Goal: Information Seeking & Learning: Check status

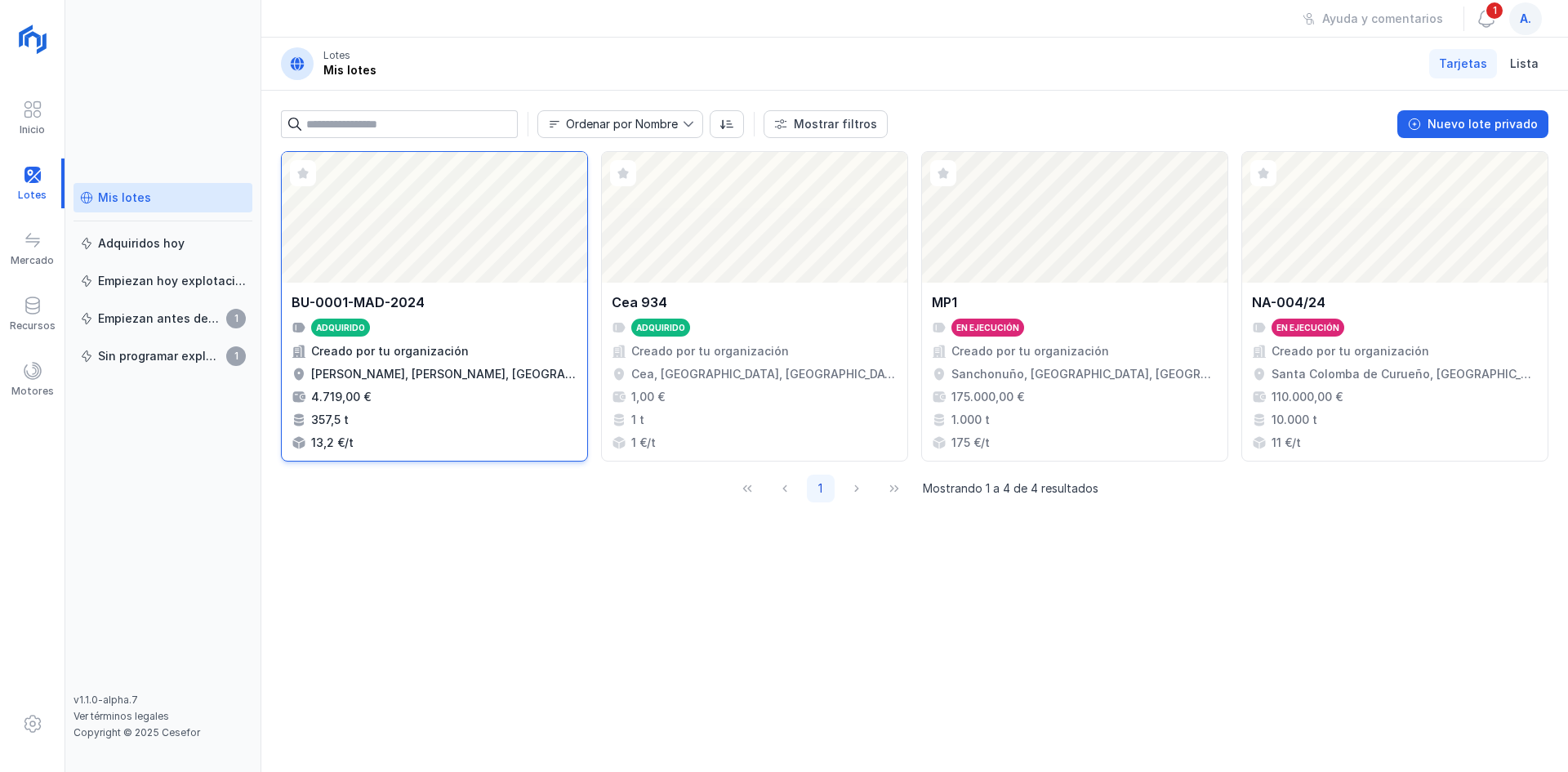
click at [346, 249] on div "Abrir lote" at bounding box center [435, 218] width 306 height 131
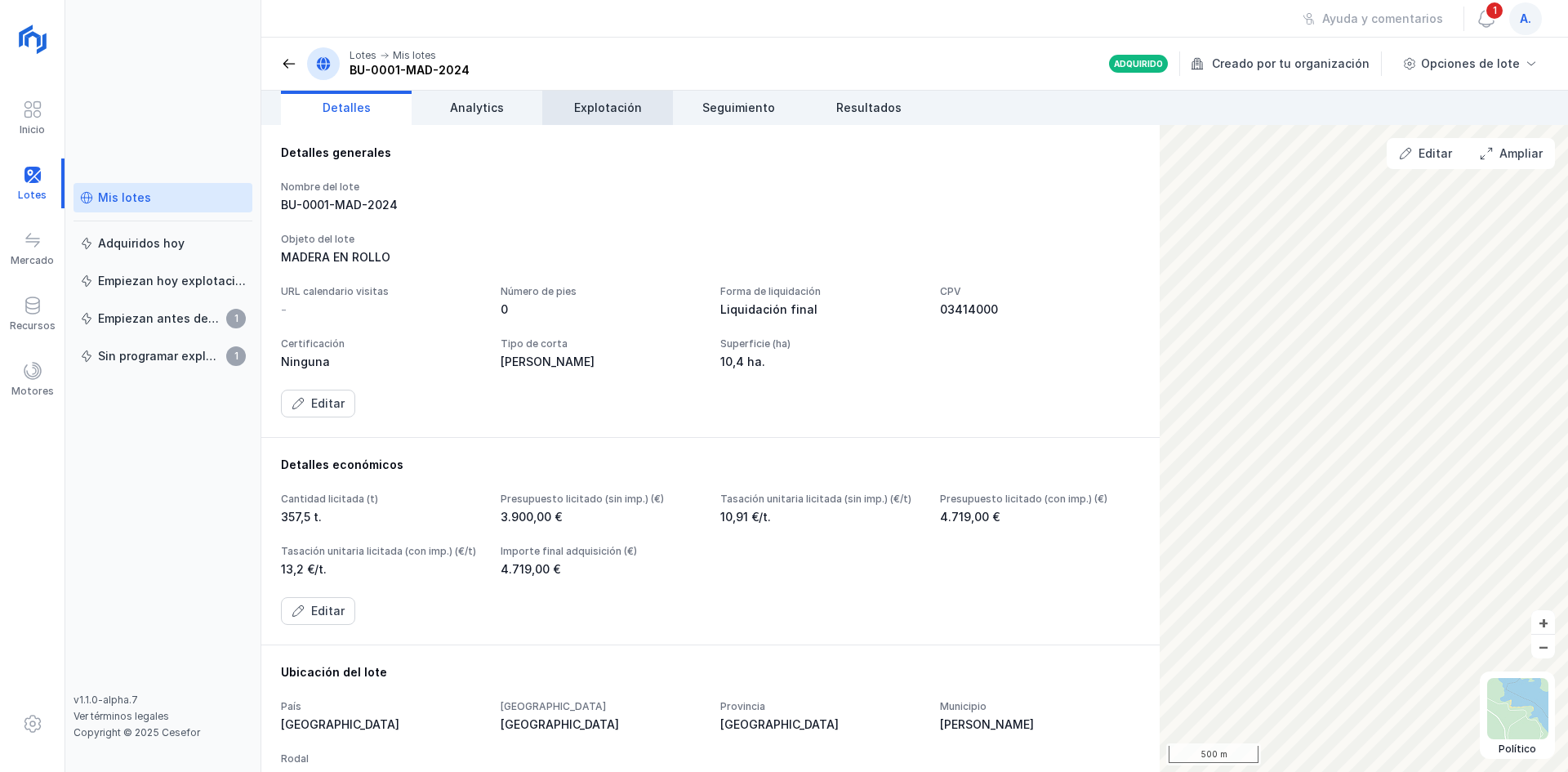
click at [560, 102] on link "Explotación" at bounding box center [608, 108] width 131 height 35
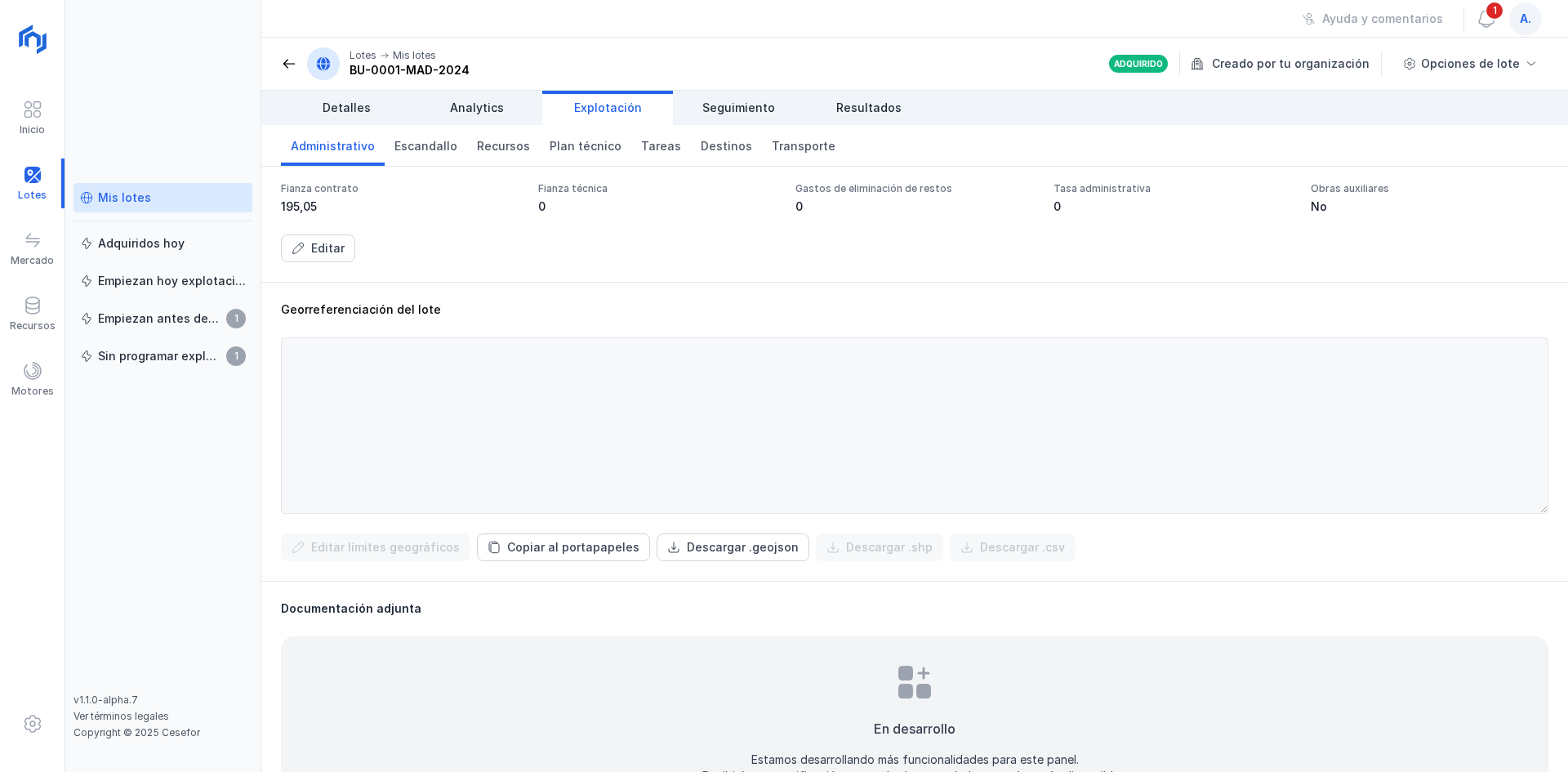
scroll to position [409, 0]
click at [781, 143] on span "Transporte" at bounding box center [804, 147] width 64 height 16
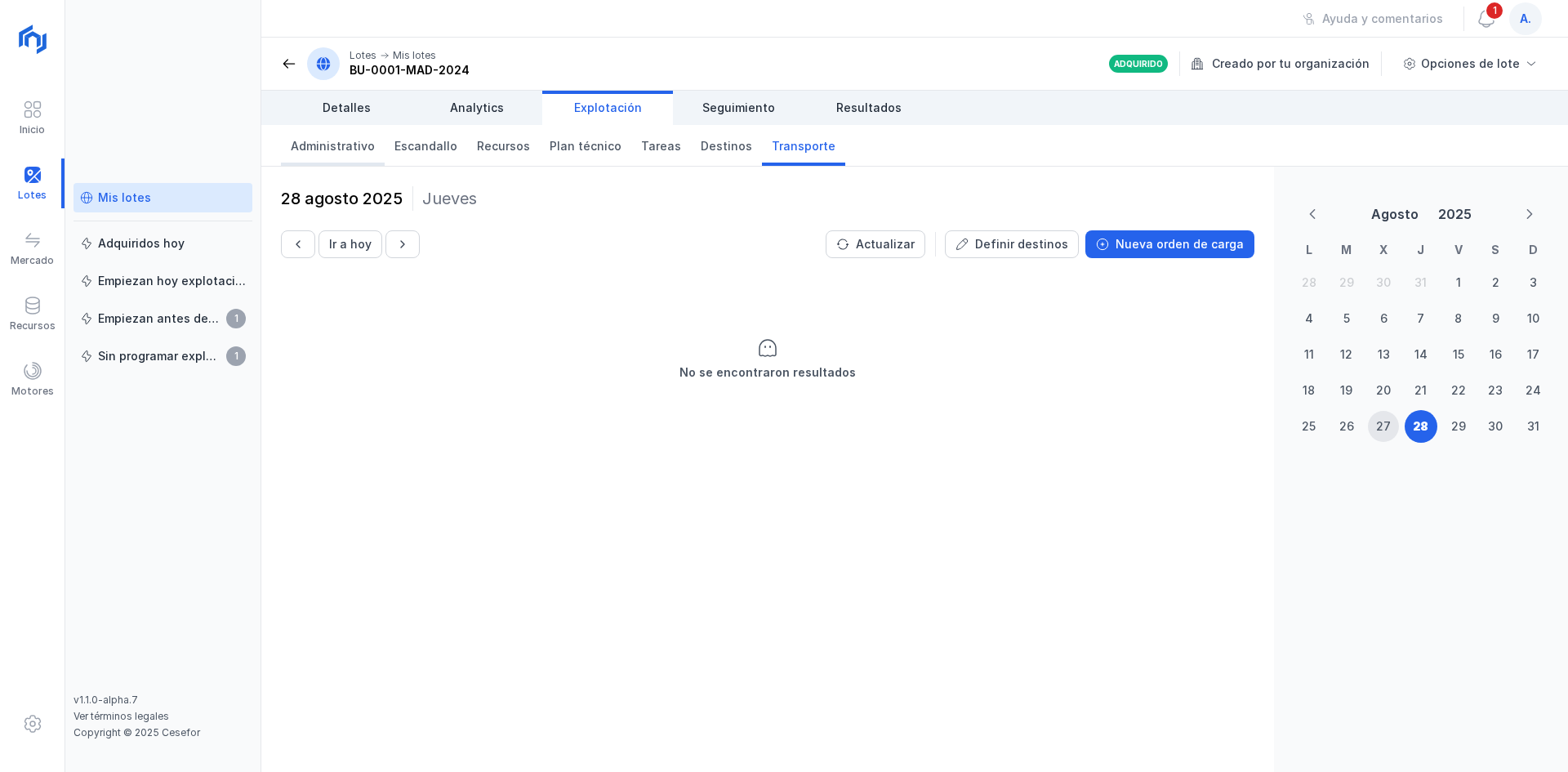
click at [322, 147] on span "Administrativo" at bounding box center [332, 147] width 84 height 16
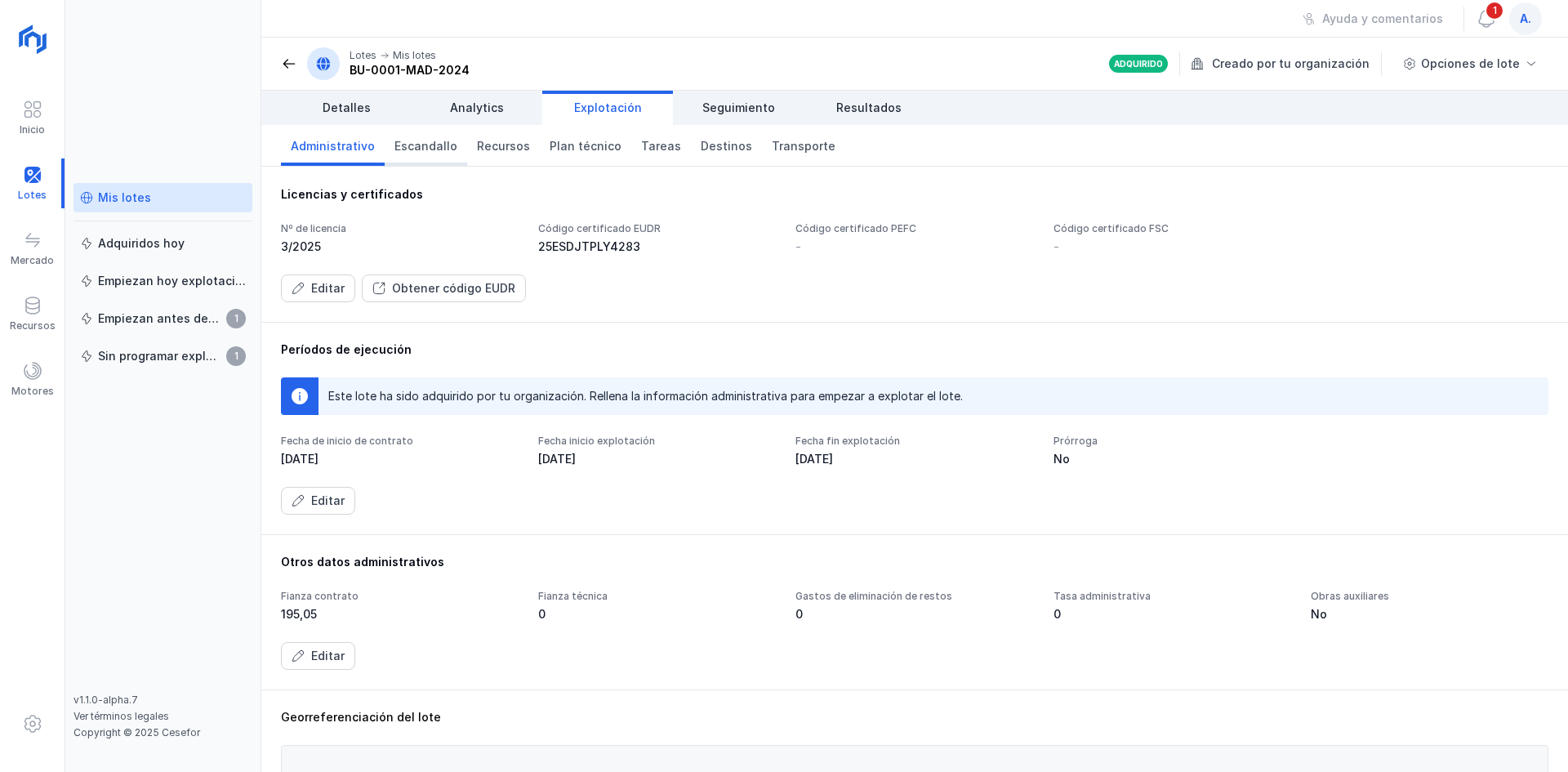
click at [413, 157] on link "Escandallo" at bounding box center [426, 145] width 83 height 41
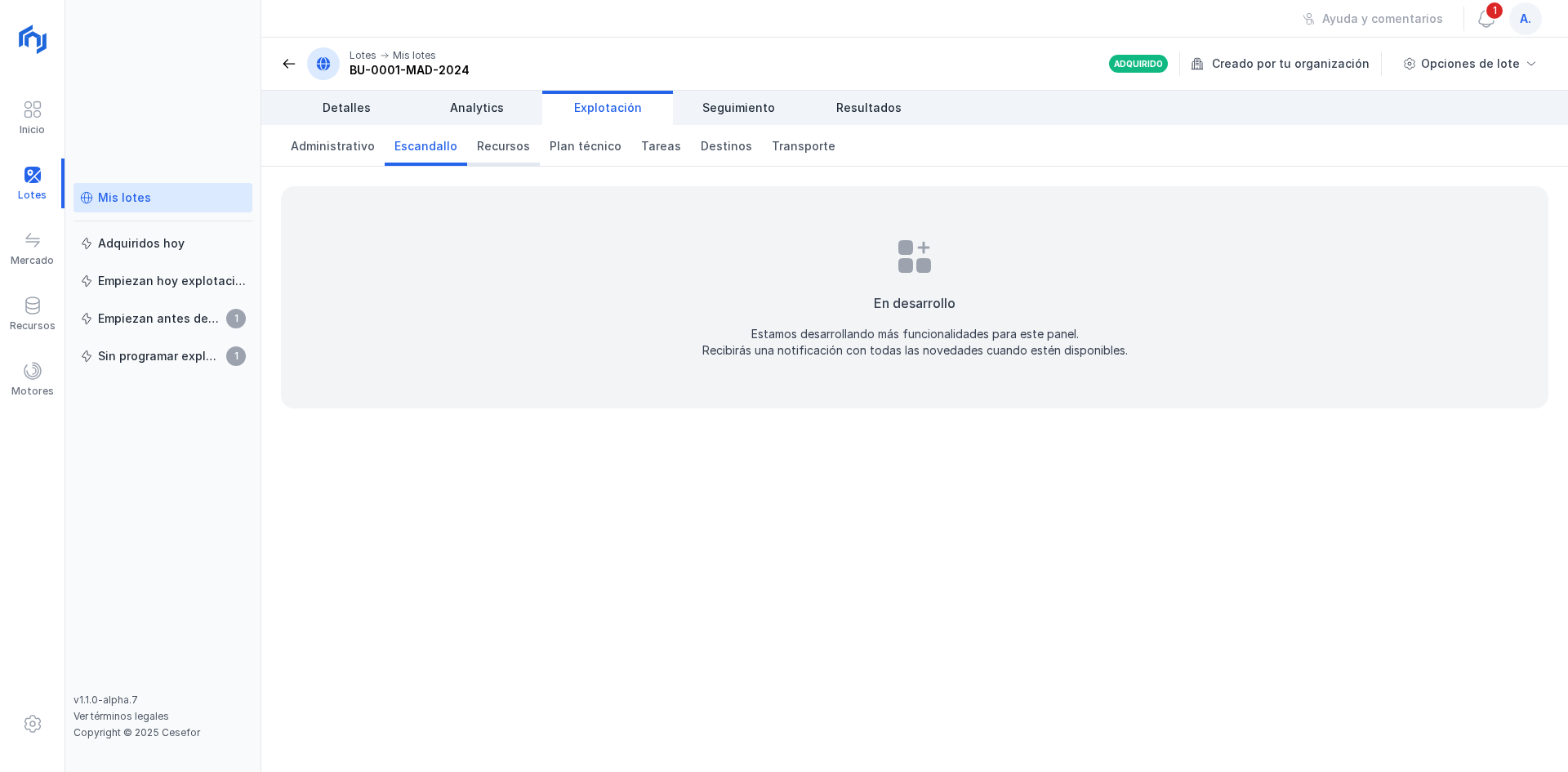
click at [498, 156] on link "Recursos" at bounding box center [503, 145] width 73 height 41
click at [576, 155] on link "Plan técnico" at bounding box center [585, 145] width 91 height 41
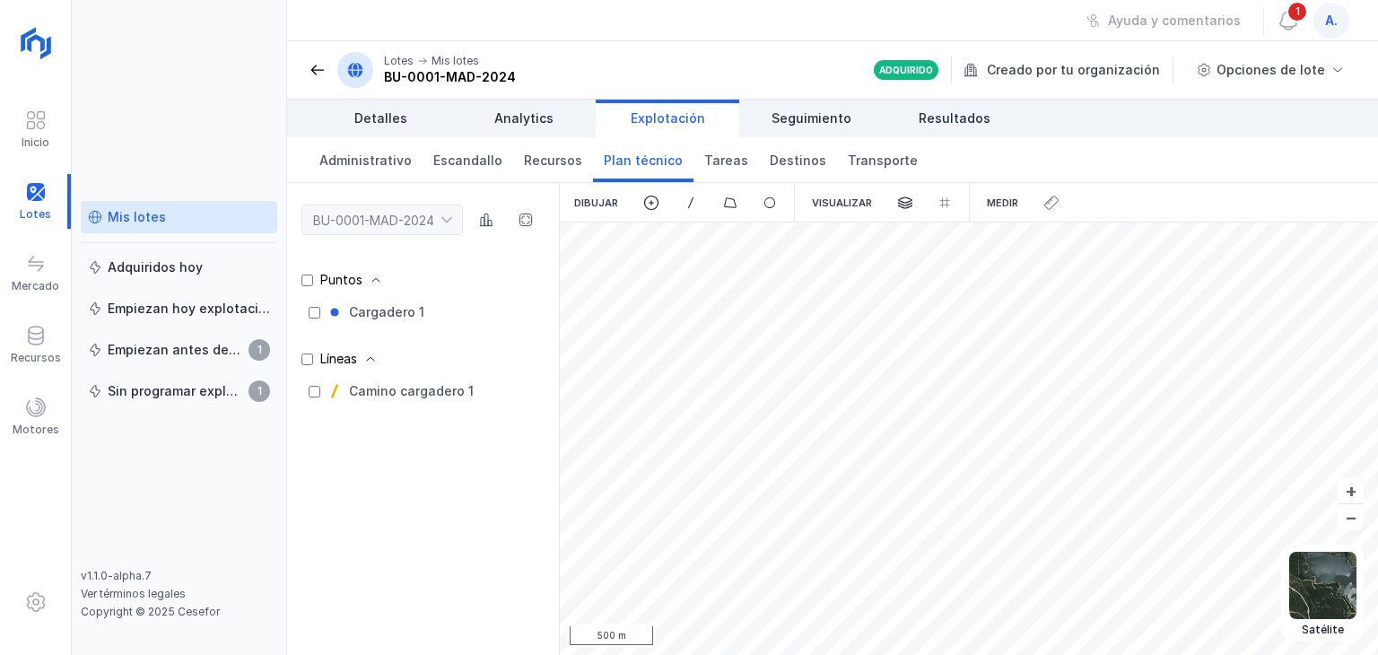
click at [424, 64] on span at bounding box center [422, 61] width 11 height 11
click at [357, 73] on span at bounding box center [355, 70] width 18 height 18
click at [151, 217] on div "Mis lotes" at bounding box center [137, 217] width 58 height 18
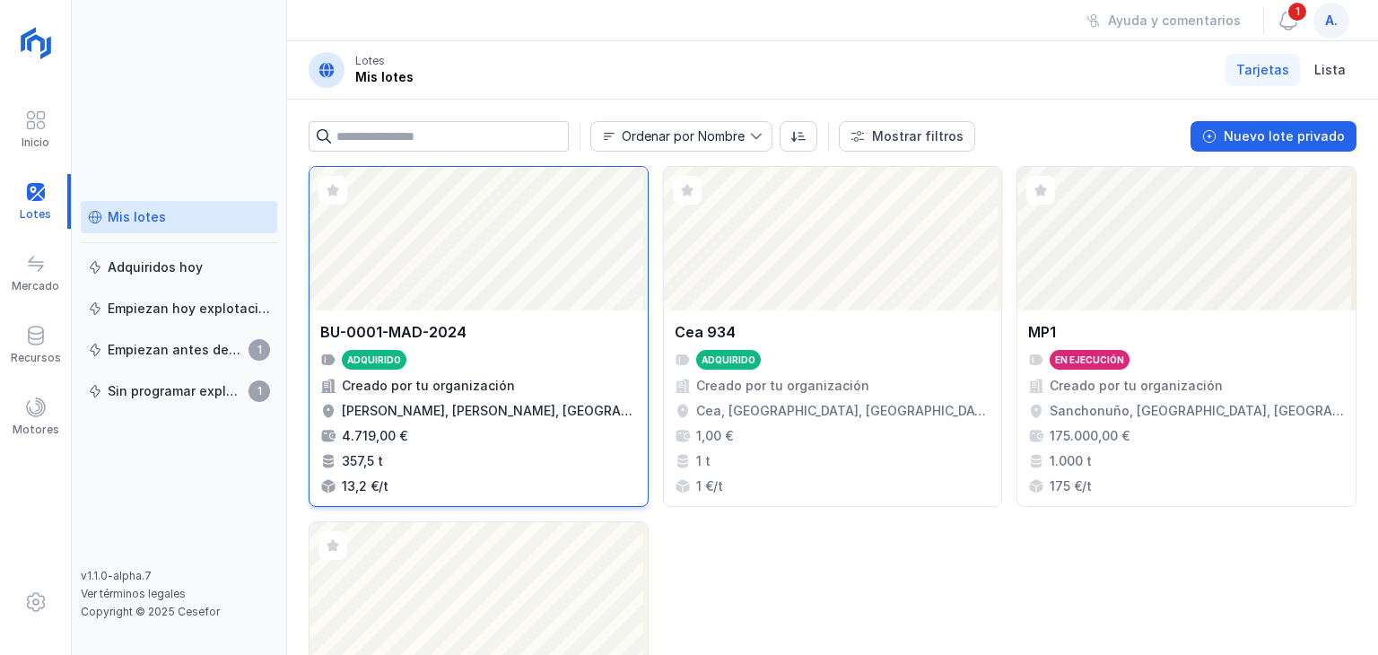
click at [454, 236] on div "Abrir lote" at bounding box center [479, 239] width 338 height 144
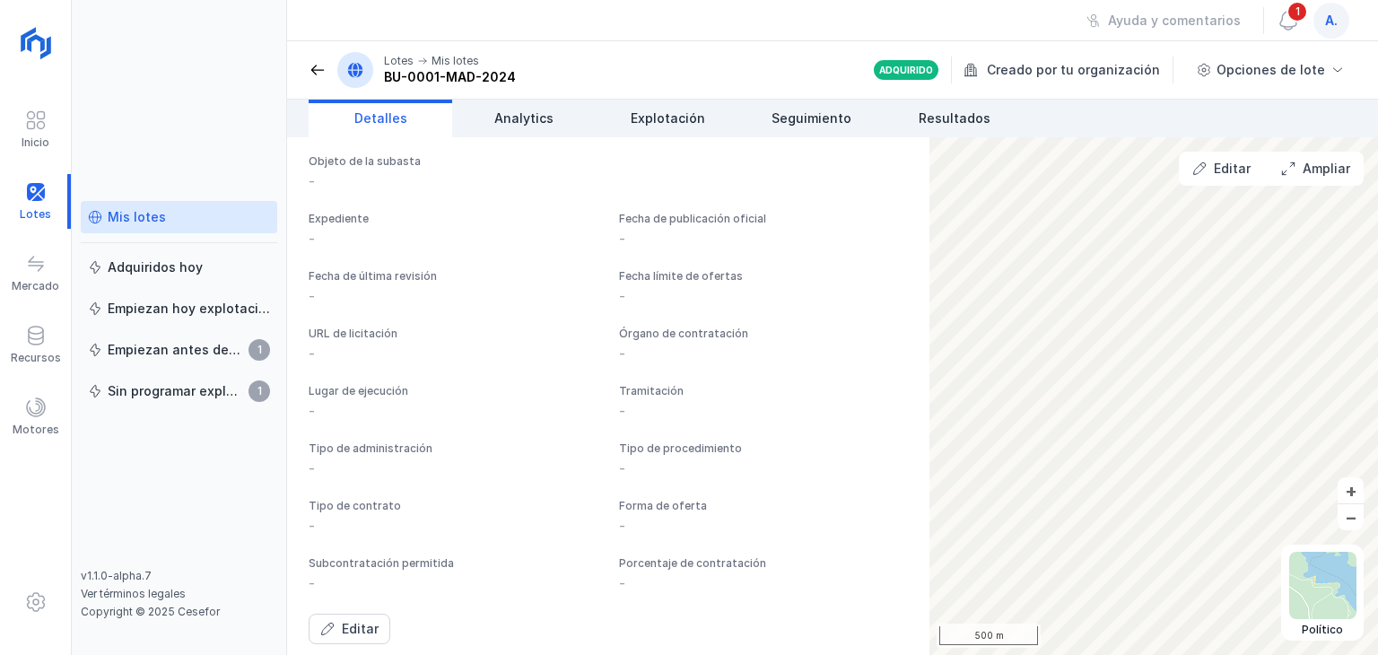
scroll to position [1304, 0]
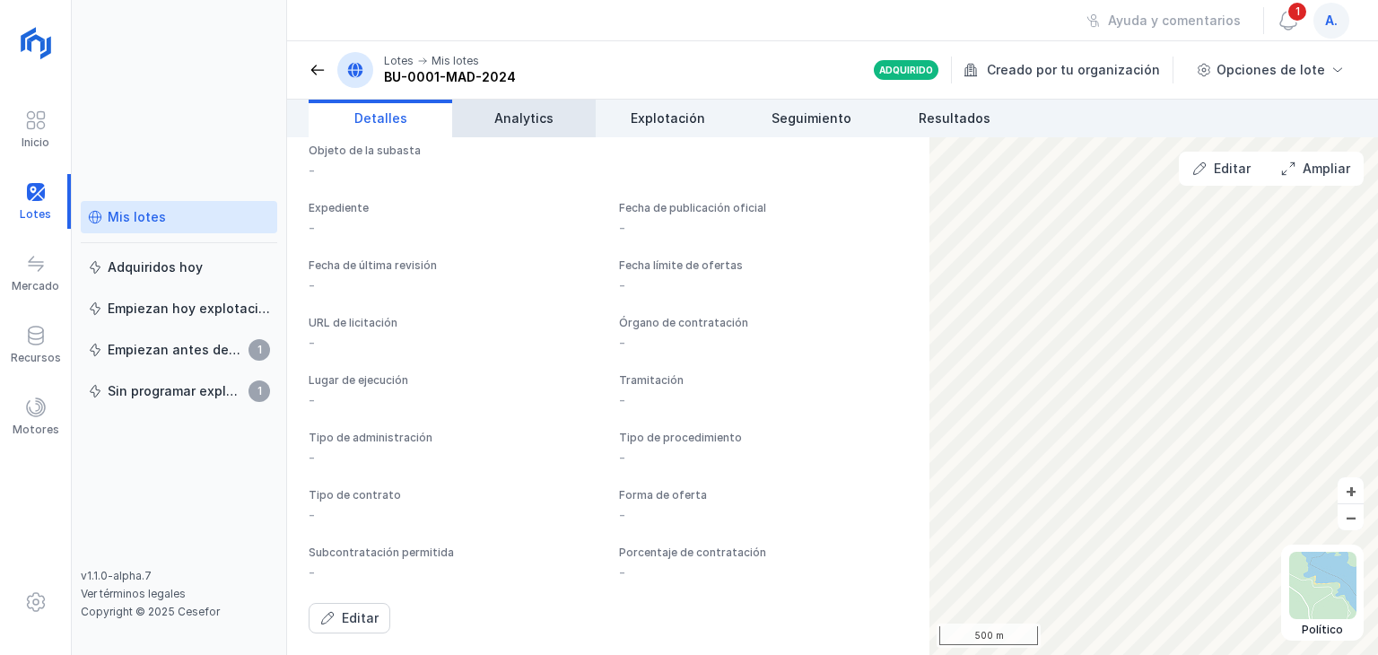
click at [511, 104] on link "Analytics" at bounding box center [524, 119] width 144 height 38
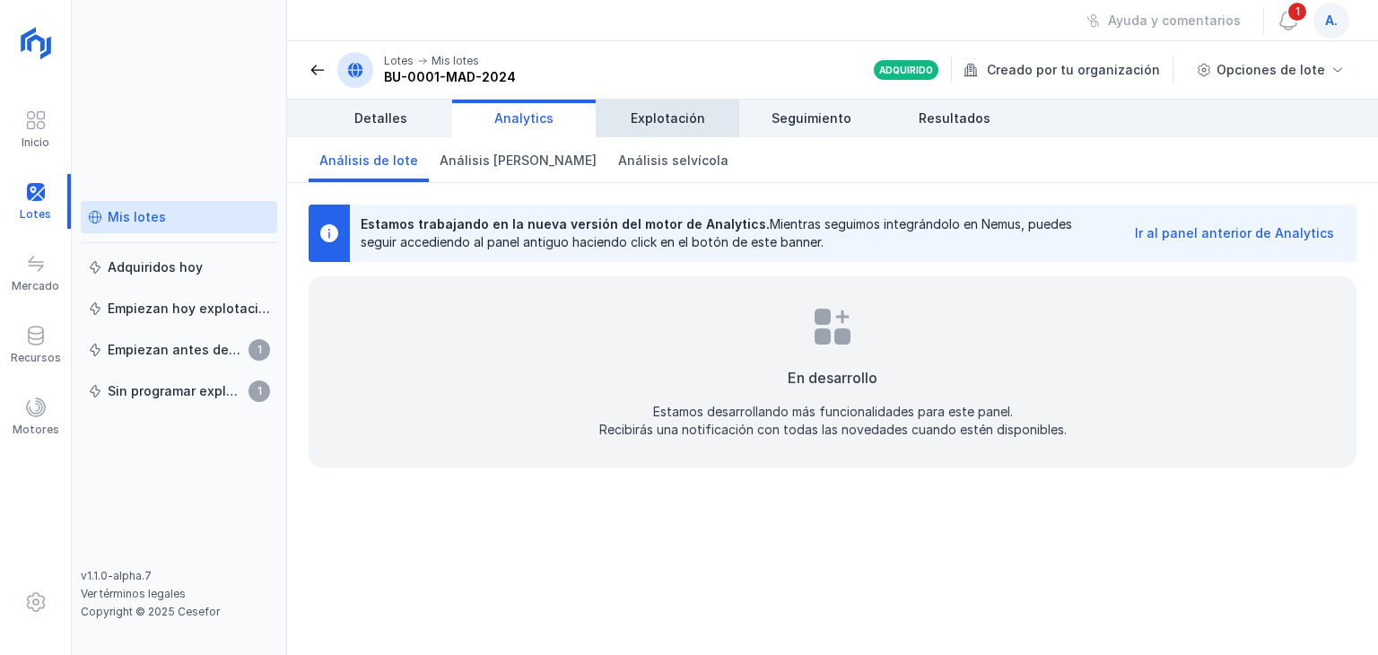
click at [663, 121] on span "Explotación" at bounding box center [668, 118] width 74 height 18
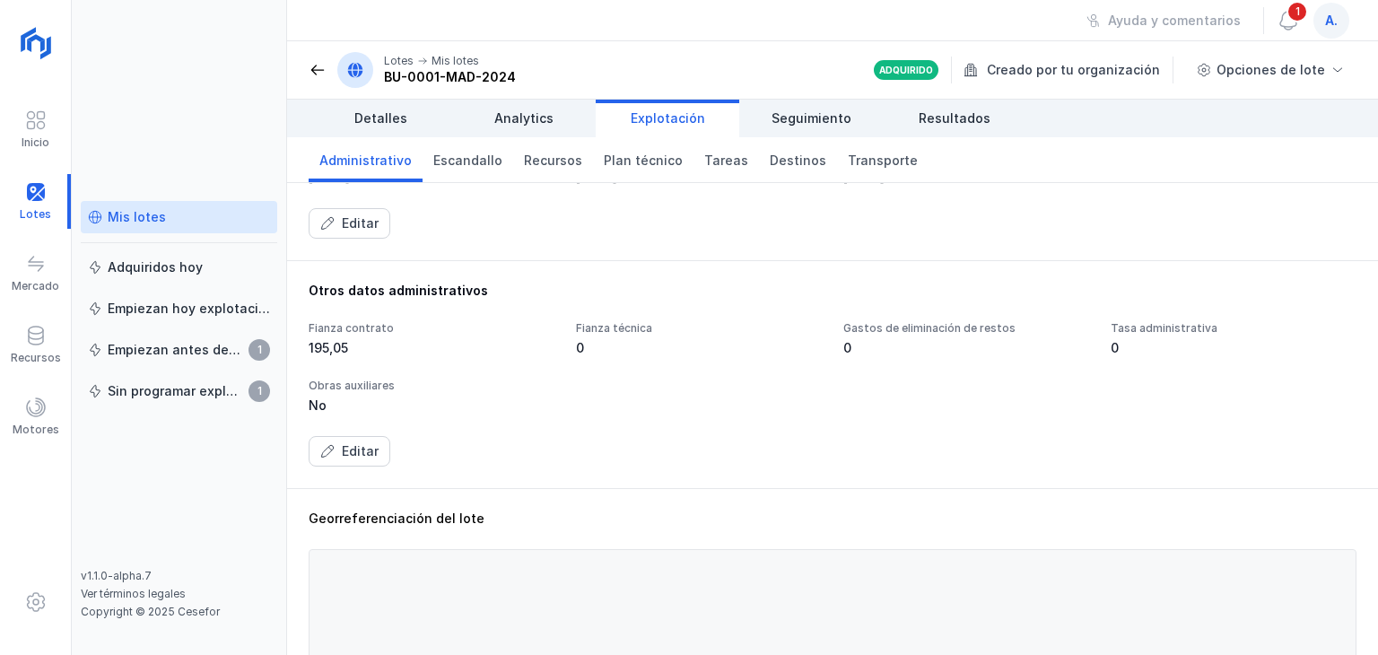
scroll to position [312, 0]
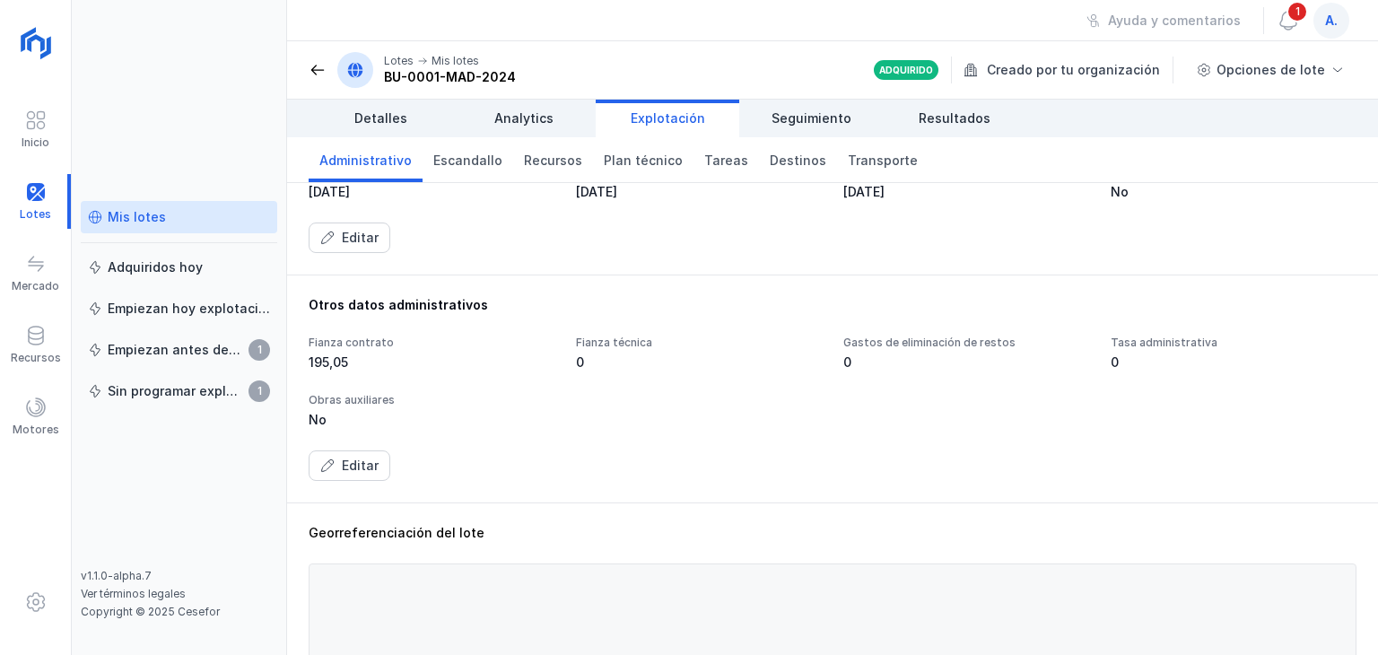
click at [668, 118] on span "Explotación" at bounding box center [668, 118] width 74 height 18
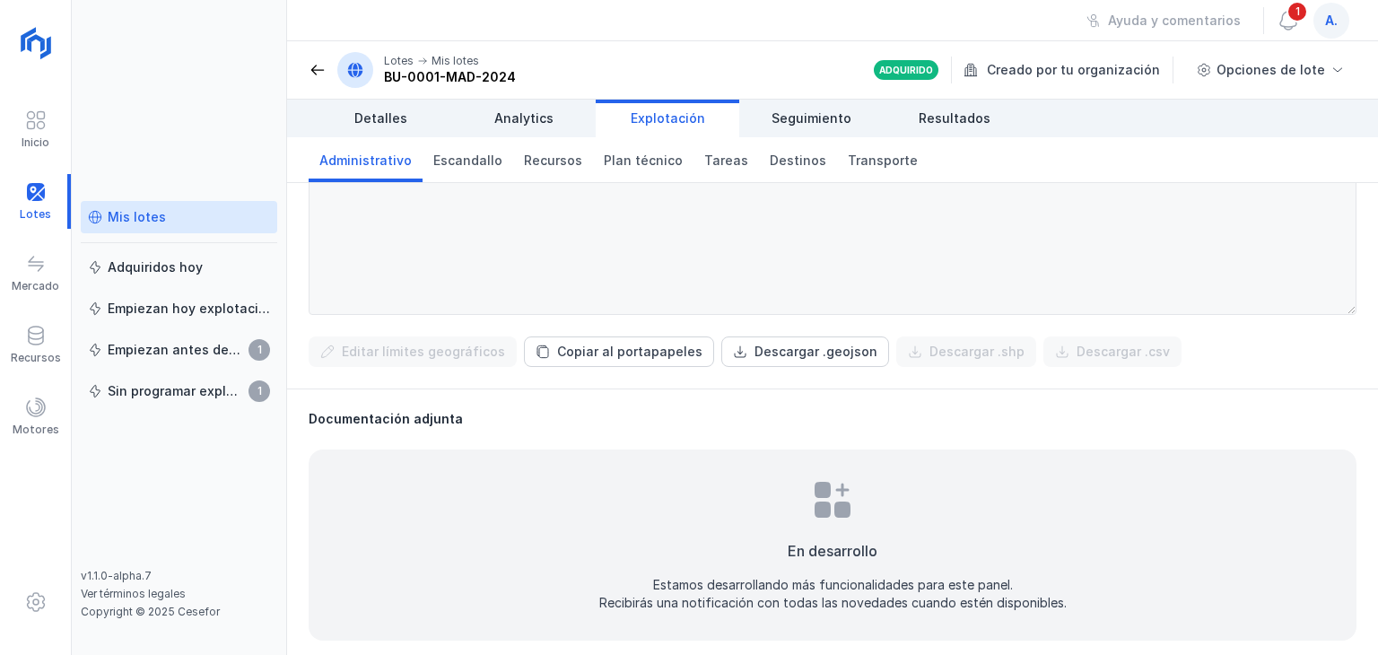
scroll to position [761, 0]
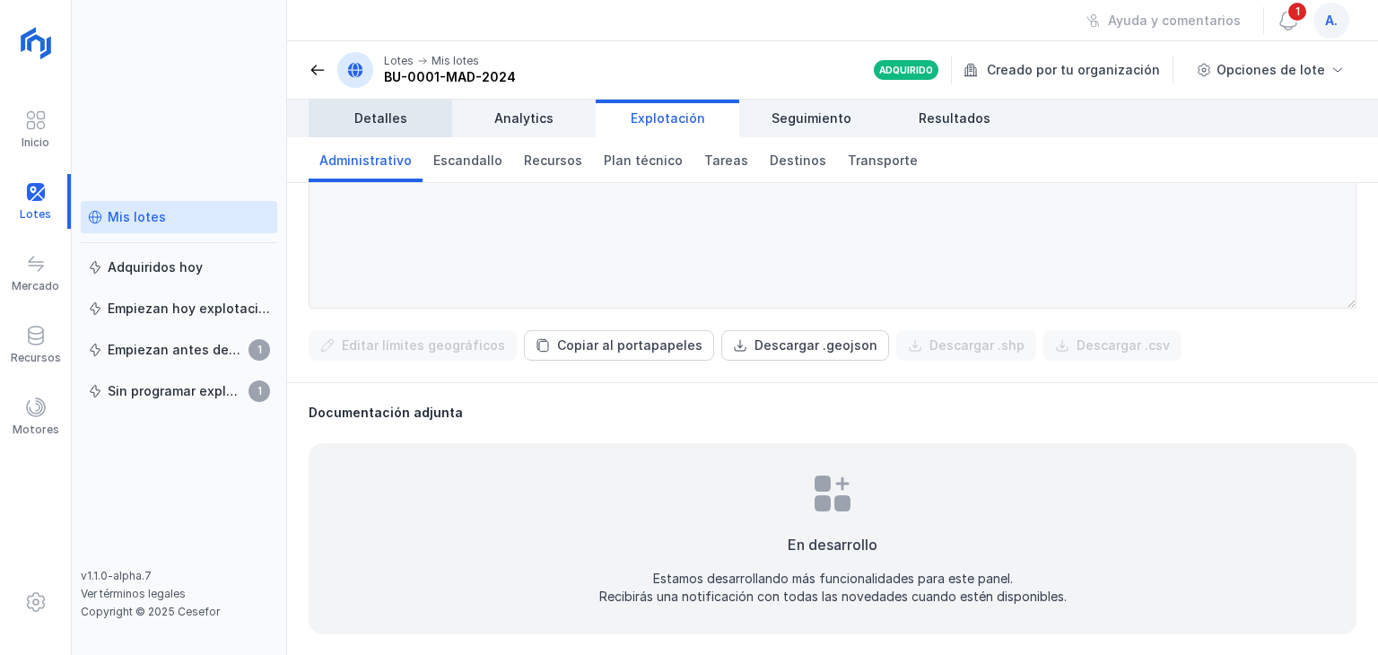
click at [370, 127] on link "Detalles" at bounding box center [381, 119] width 144 height 38
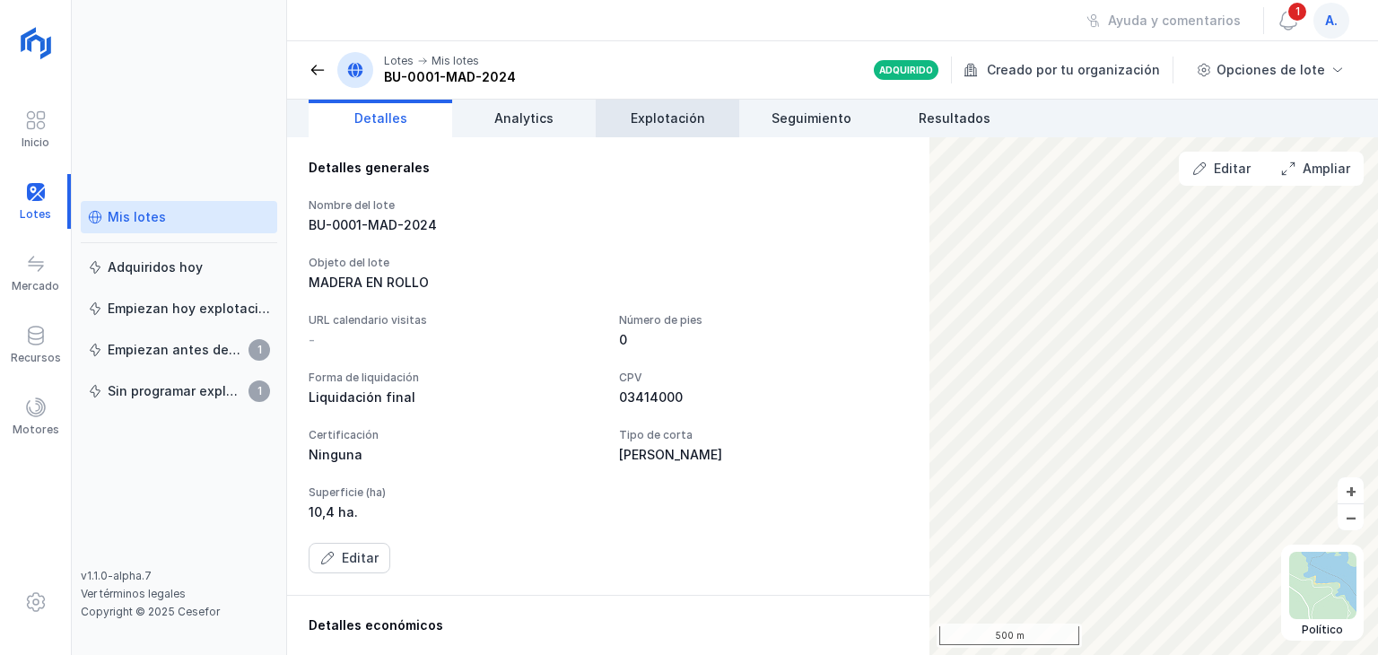
click at [637, 112] on span "Explotación" at bounding box center [668, 118] width 74 height 18
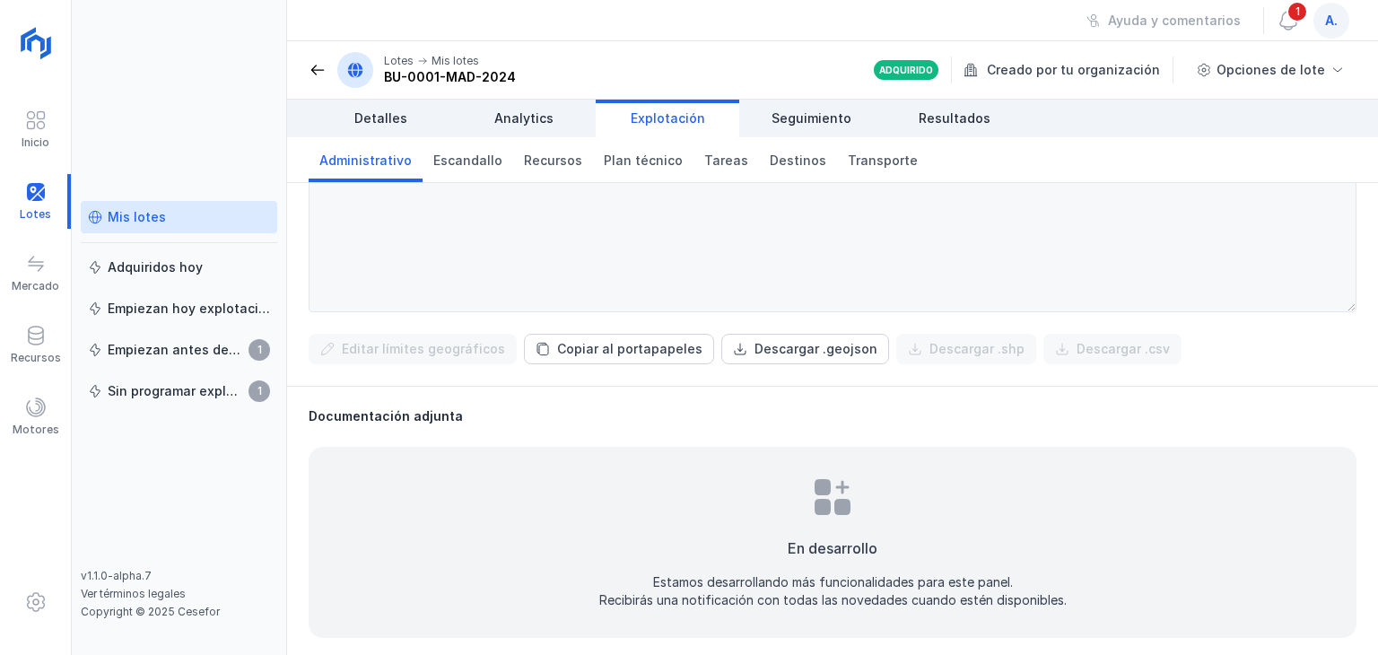
scroll to position [761, 0]
click at [829, 336] on div "Descargar .geojson" at bounding box center [816, 345] width 123 height 18
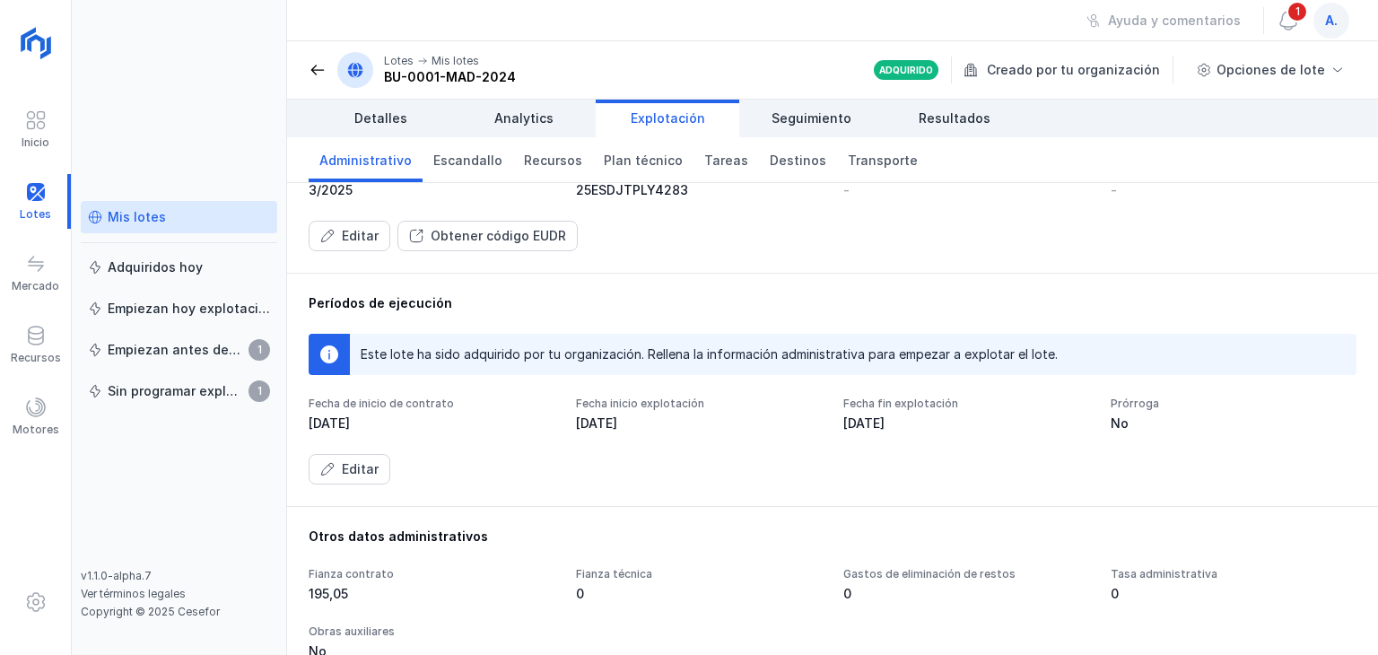
scroll to position [0, 0]
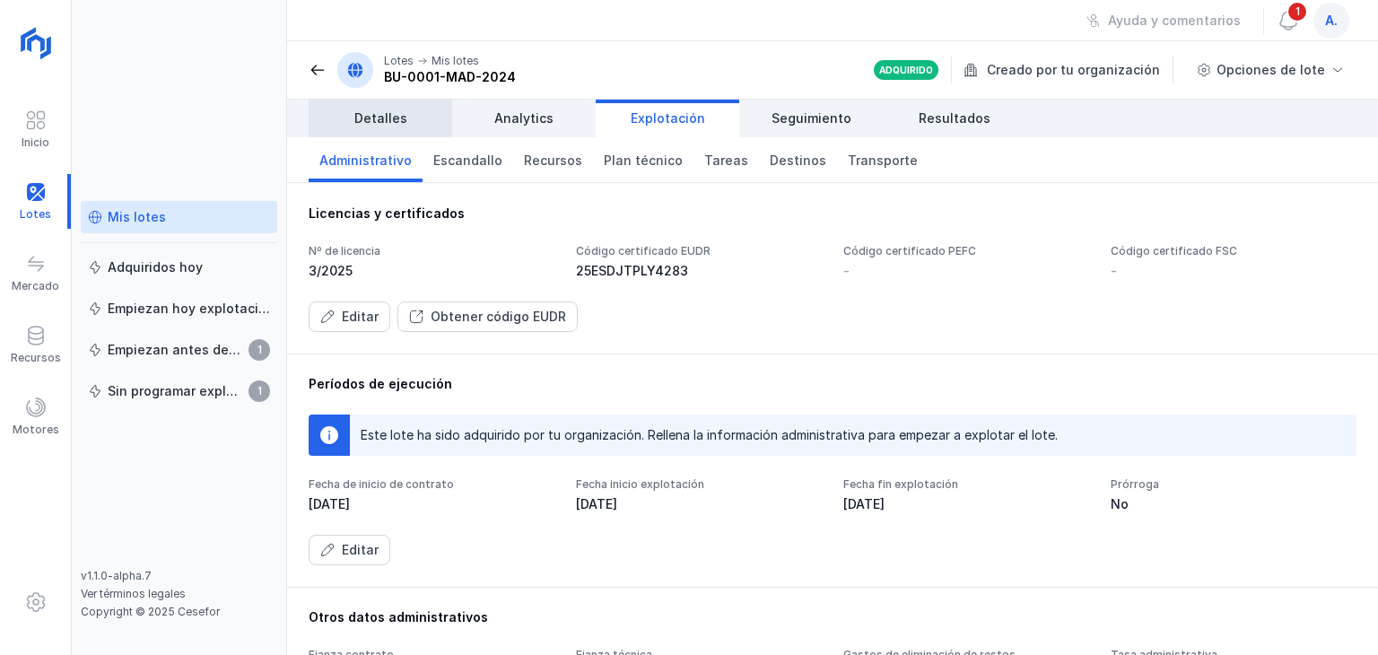
click at [377, 107] on link "Detalles" at bounding box center [381, 119] width 144 height 38
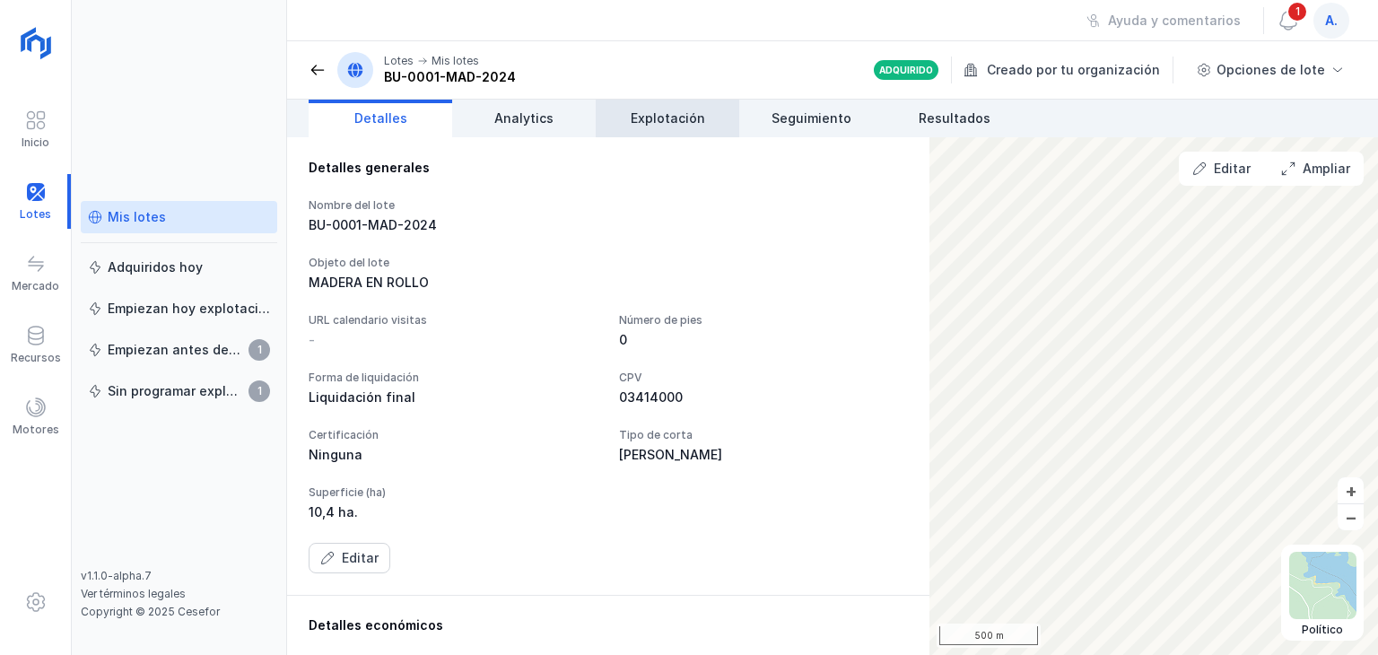
click at [668, 130] on link "Explotación" at bounding box center [668, 119] width 144 height 38
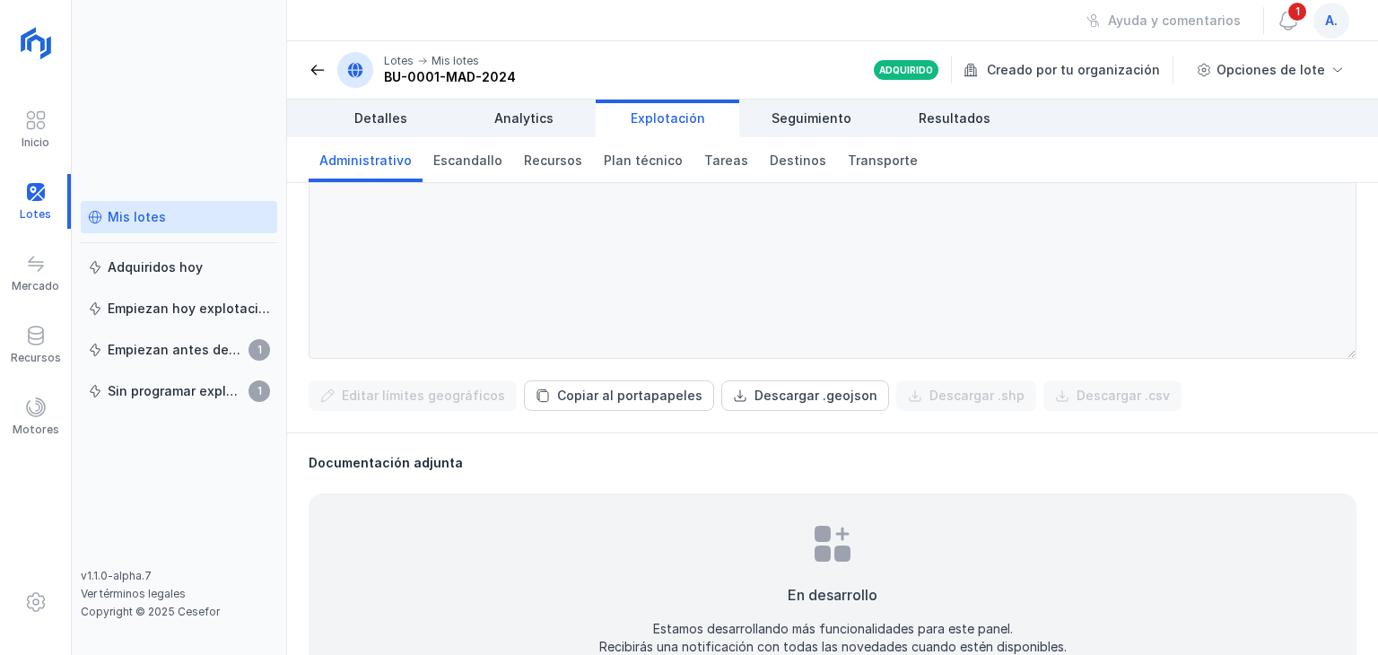
scroll to position [718, 0]
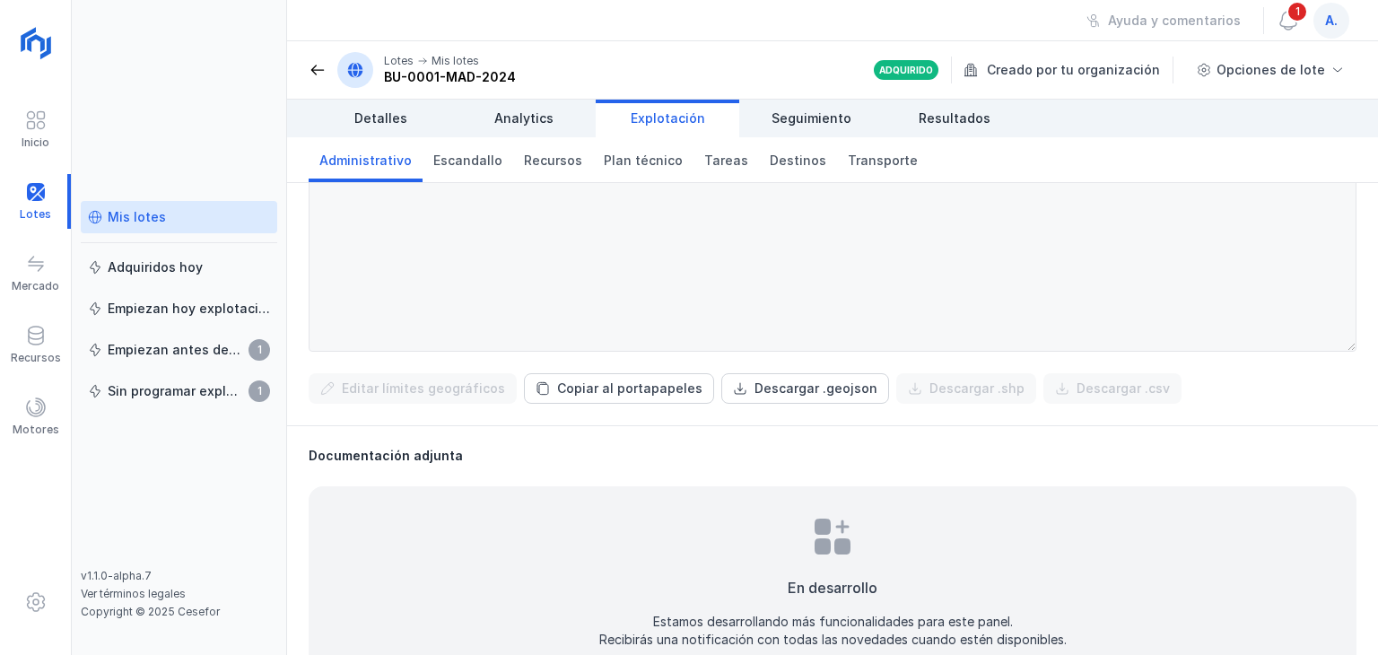
click at [335, 62] on div "Lotes Mis lotes BU-0001-MAD-2024" at bounding box center [412, 70] width 207 height 36
click at [316, 66] on span at bounding box center [318, 70] width 18 height 18
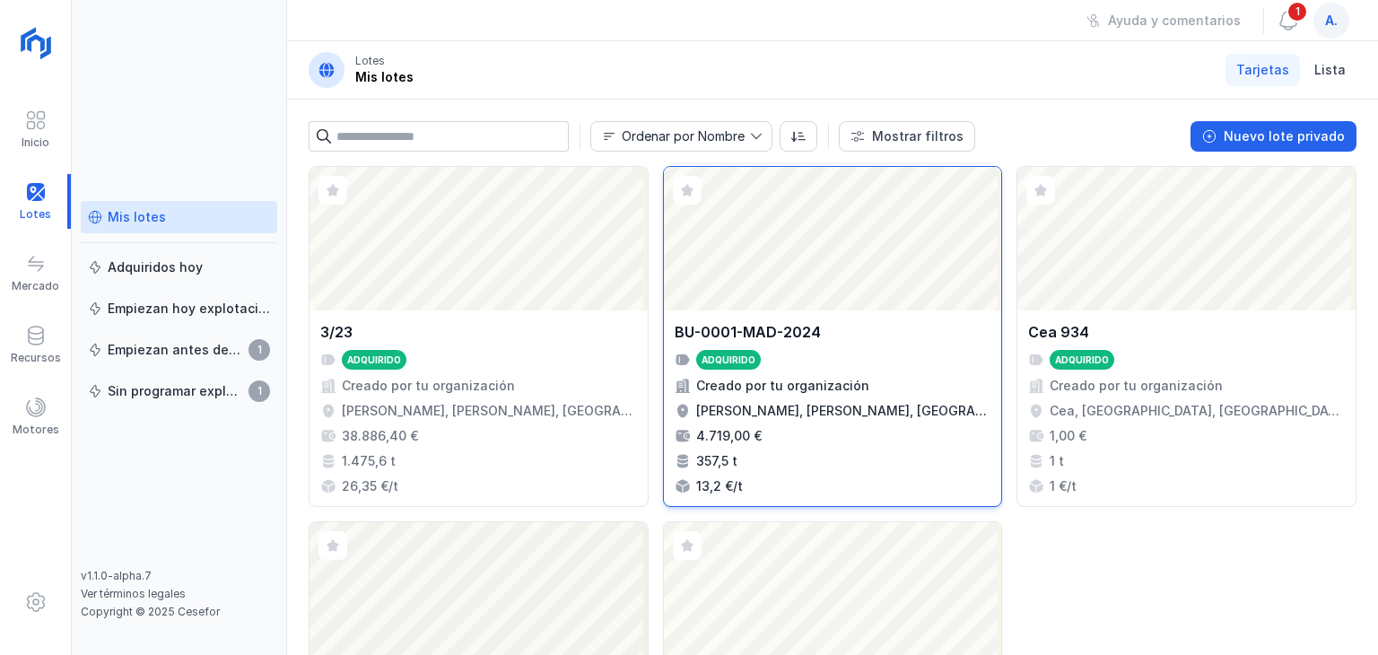
click at [833, 249] on div "Abrir lote" at bounding box center [833, 239] width 338 height 144
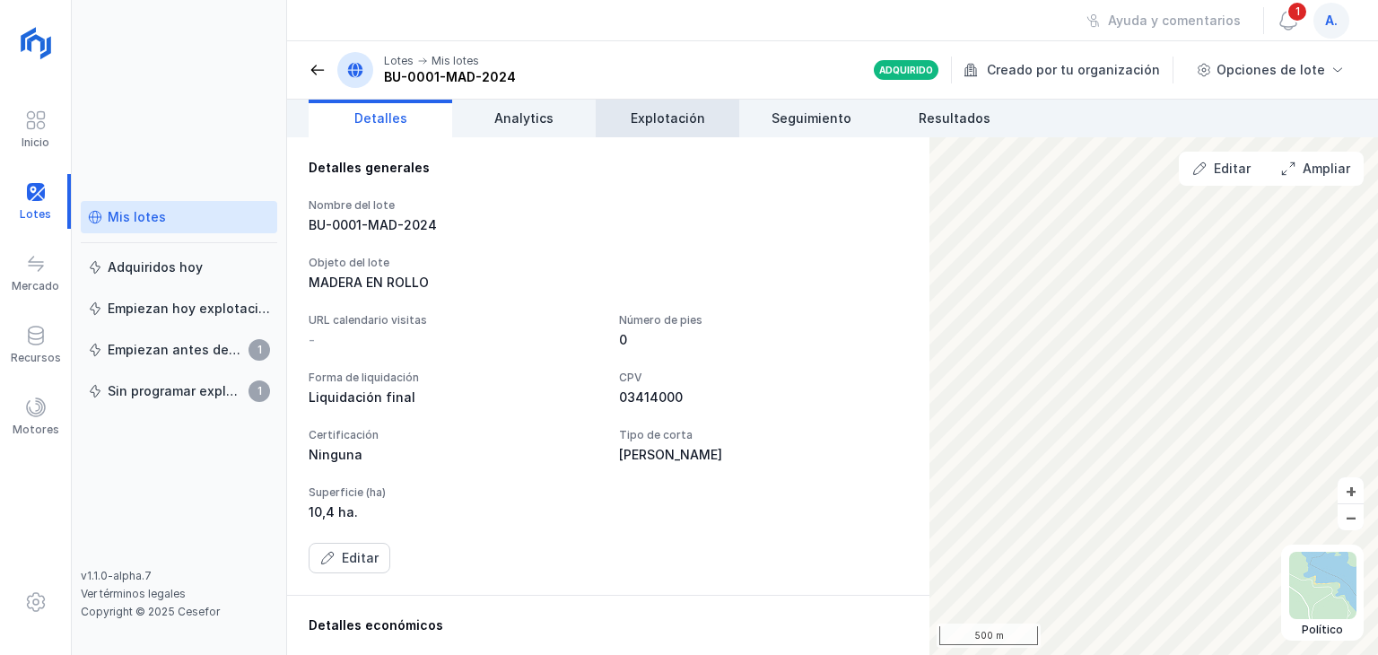
click at [690, 127] on link "Explotación" at bounding box center [668, 119] width 144 height 38
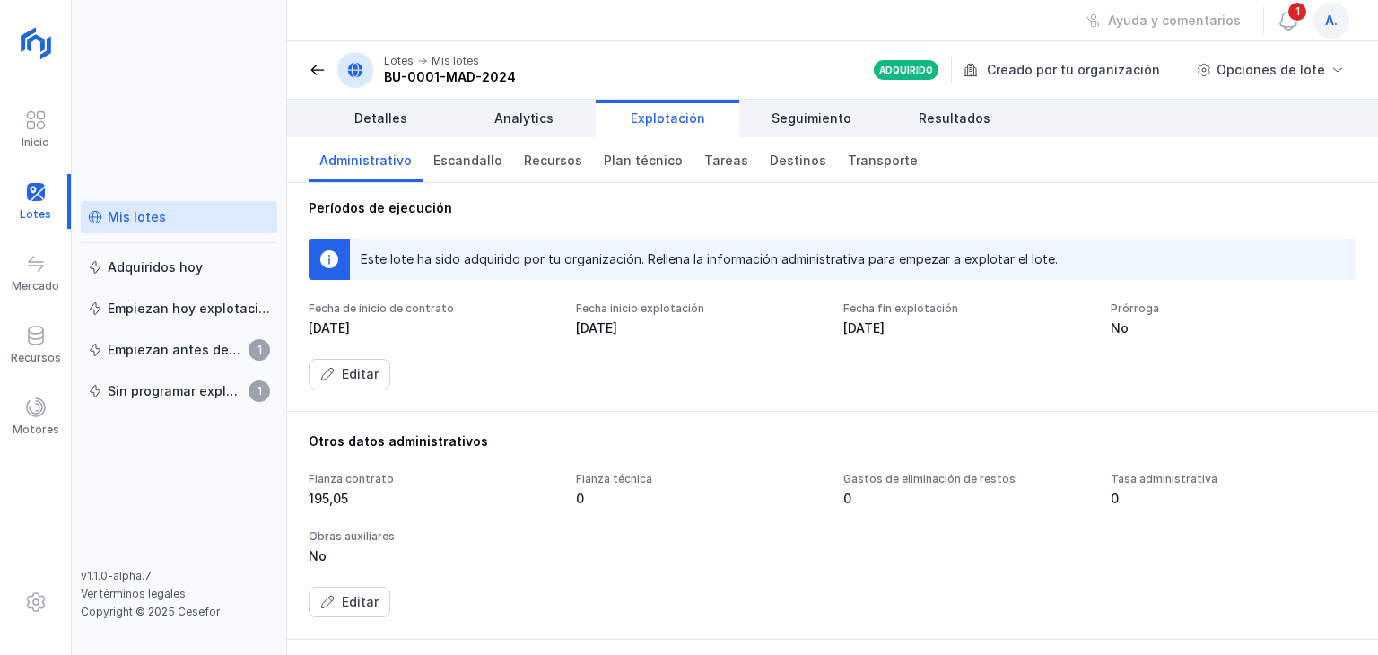
scroll to position [179, 0]
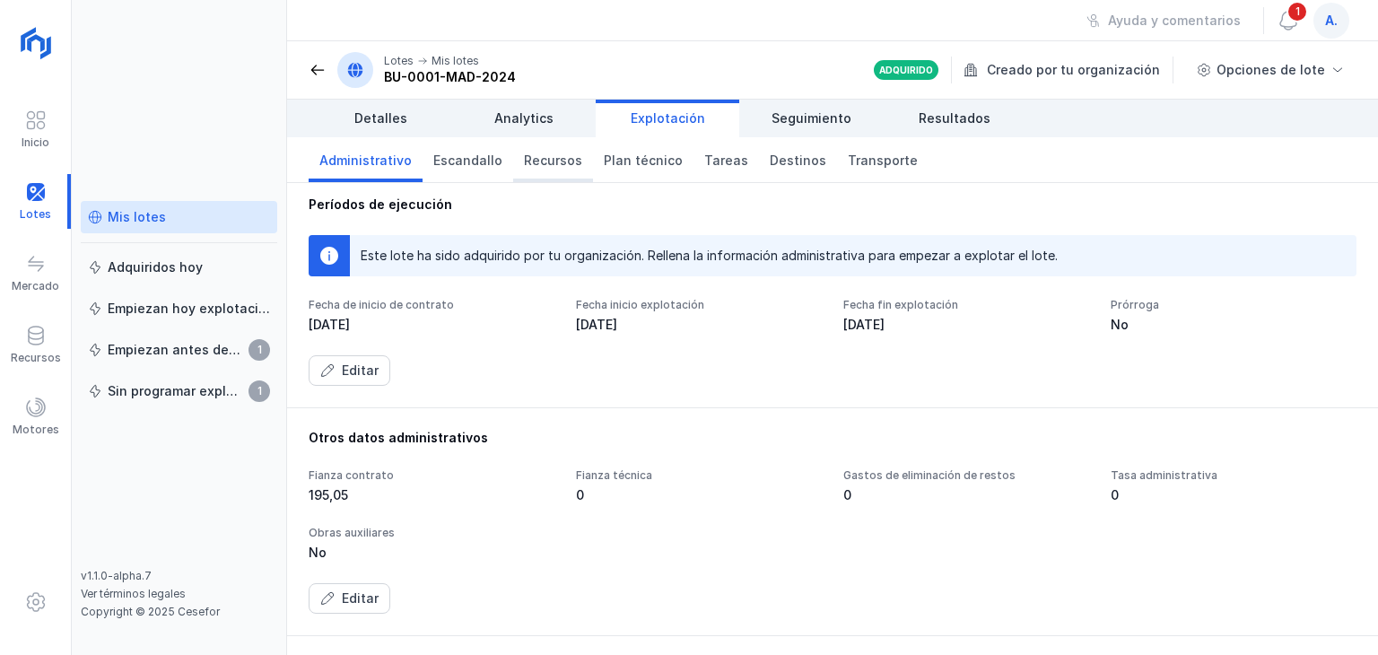
click at [533, 159] on span "Recursos" at bounding box center [553, 161] width 58 height 18
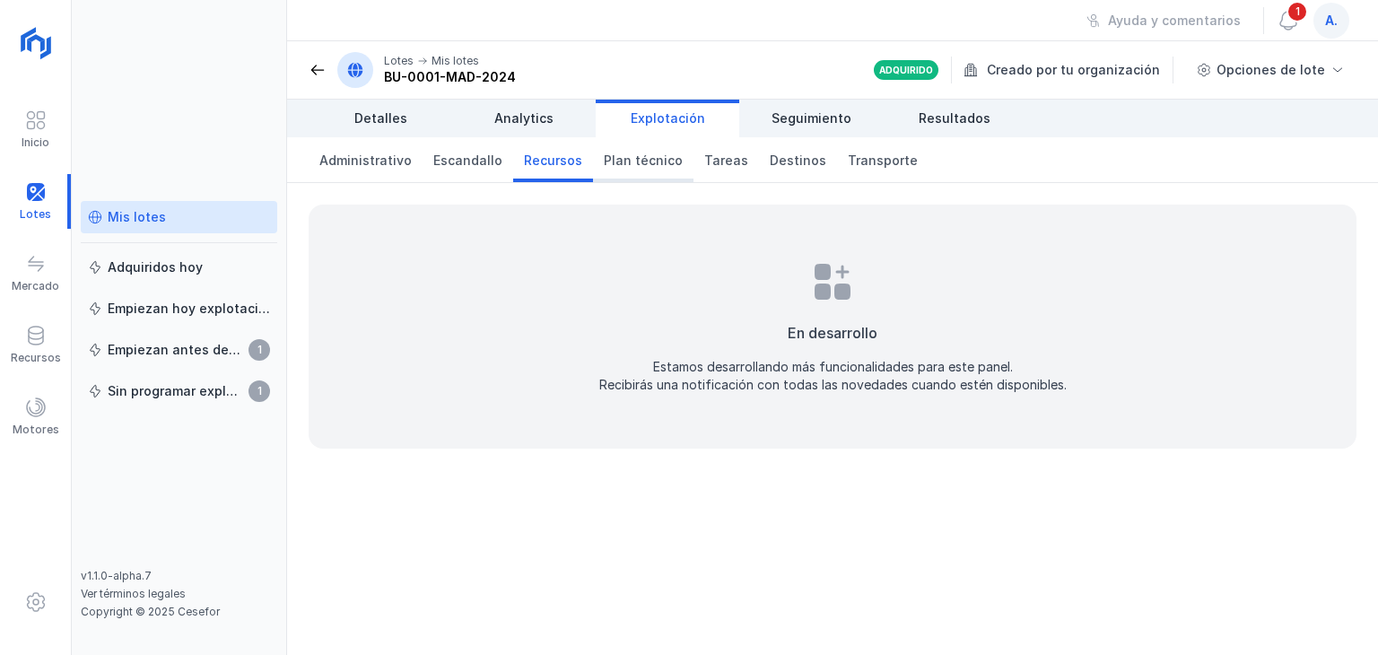
click at [604, 159] on span "Plan técnico" at bounding box center [643, 161] width 79 height 18
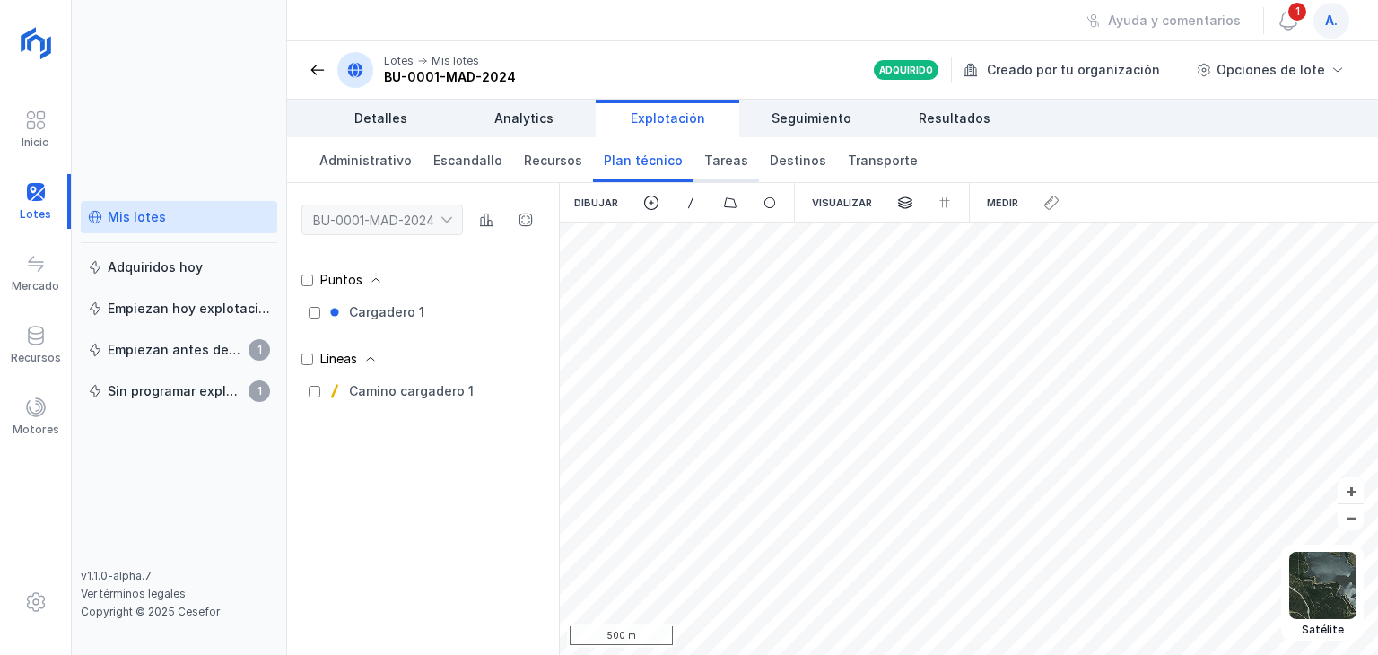
click at [708, 163] on span "Tareas" at bounding box center [726, 161] width 44 height 18
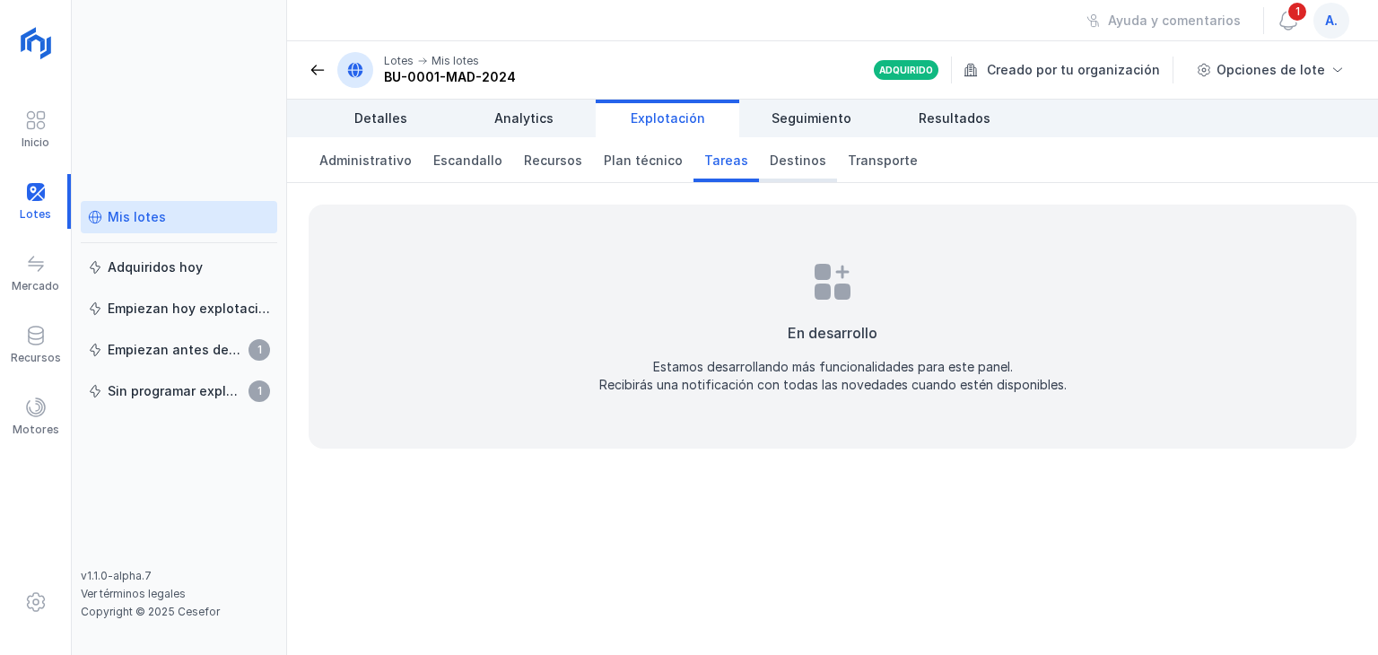
click at [770, 156] on span "Destinos" at bounding box center [798, 161] width 57 height 18
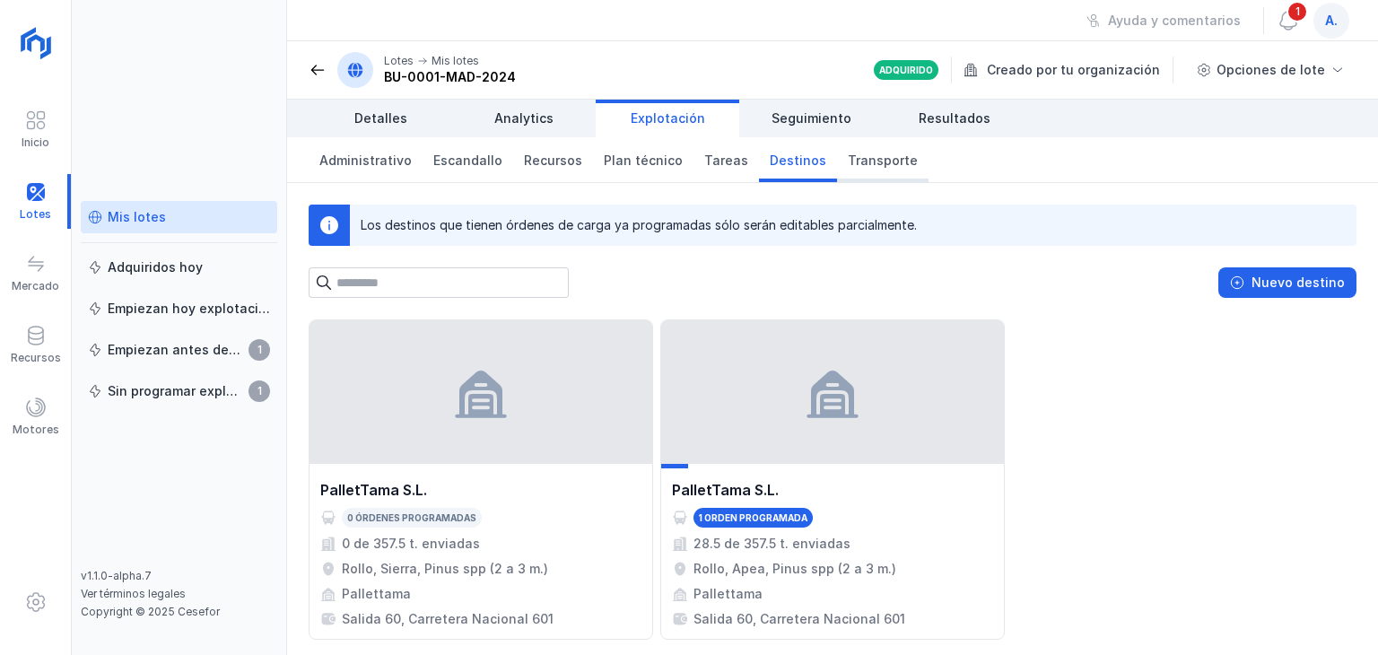
click at [851, 162] on span "Transporte" at bounding box center [883, 161] width 70 height 18
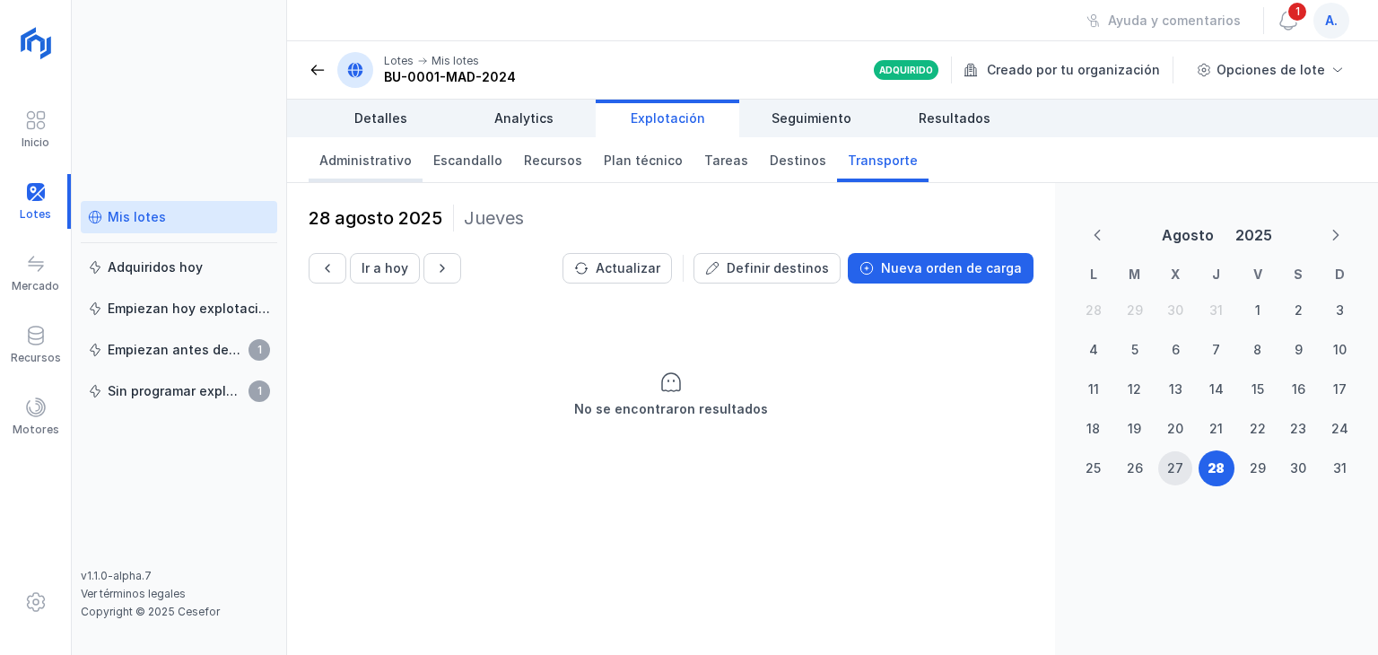
click at [378, 160] on span "Administrativo" at bounding box center [365, 161] width 92 height 18
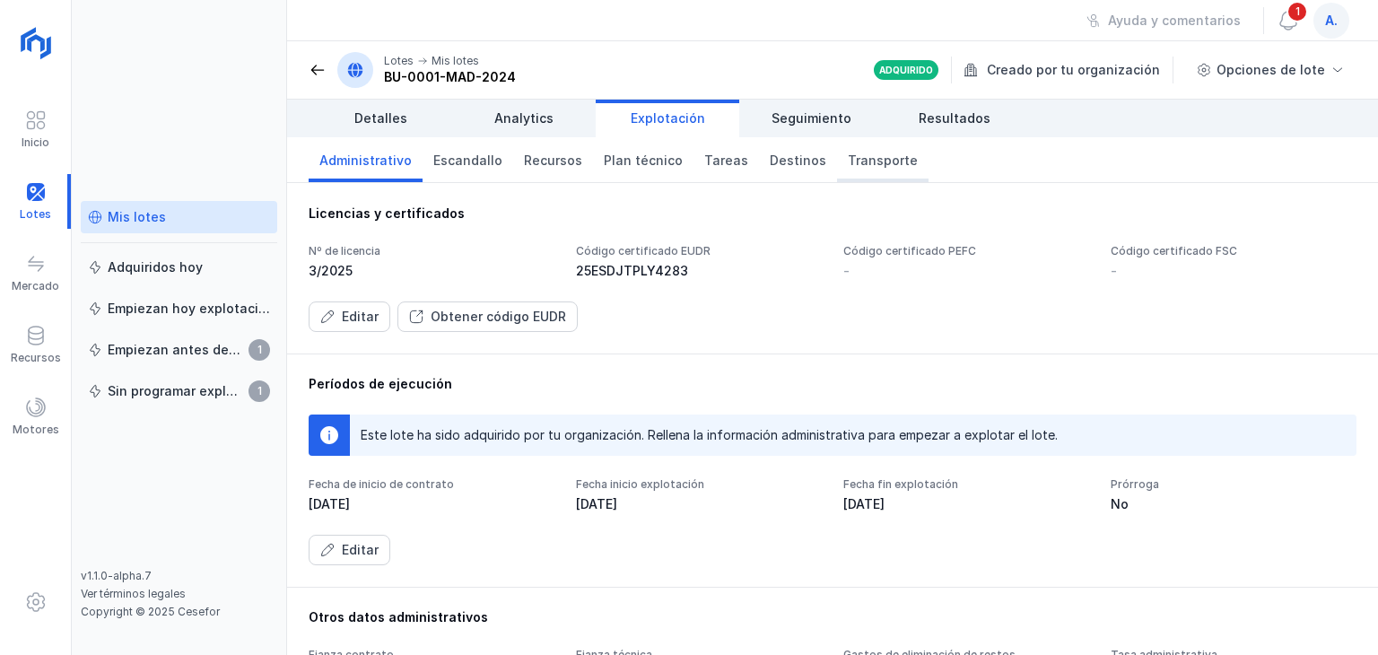
click at [884, 158] on span "Transporte" at bounding box center [883, 161] width 70 height 18
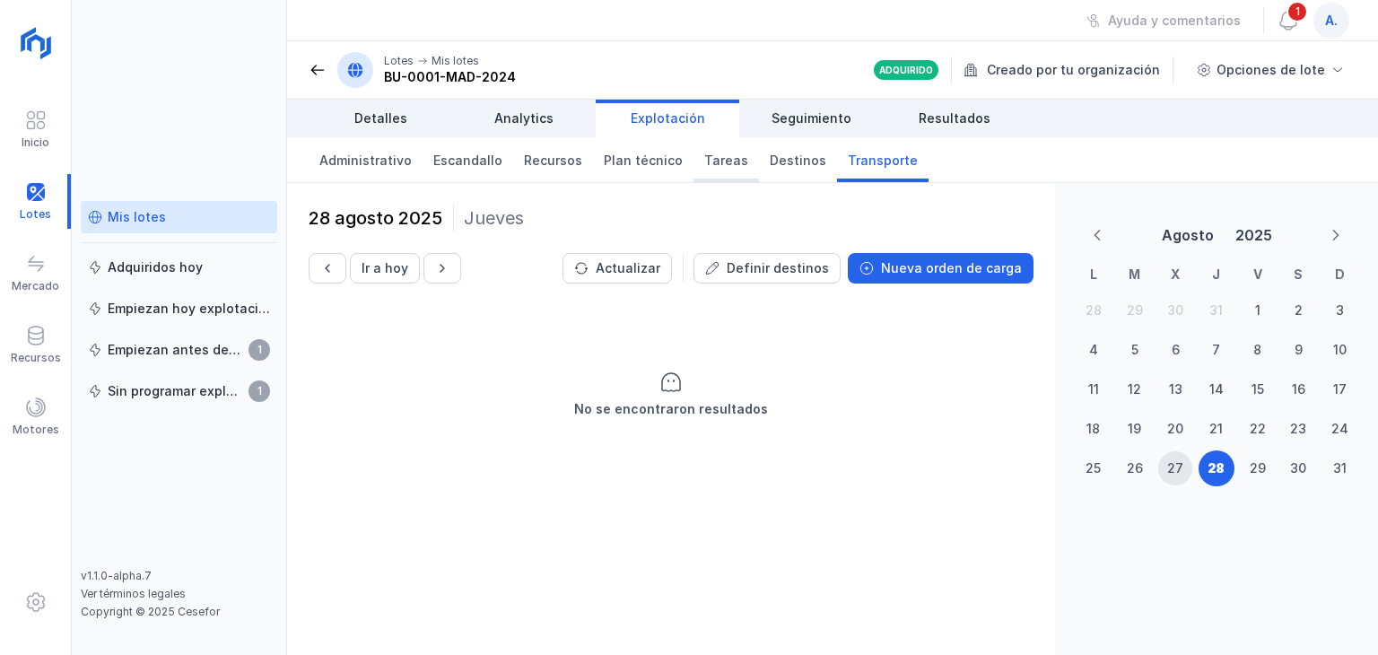
click at [721, 152] on span "Tareas" at bounding box center [726, 161] width 44 height 18
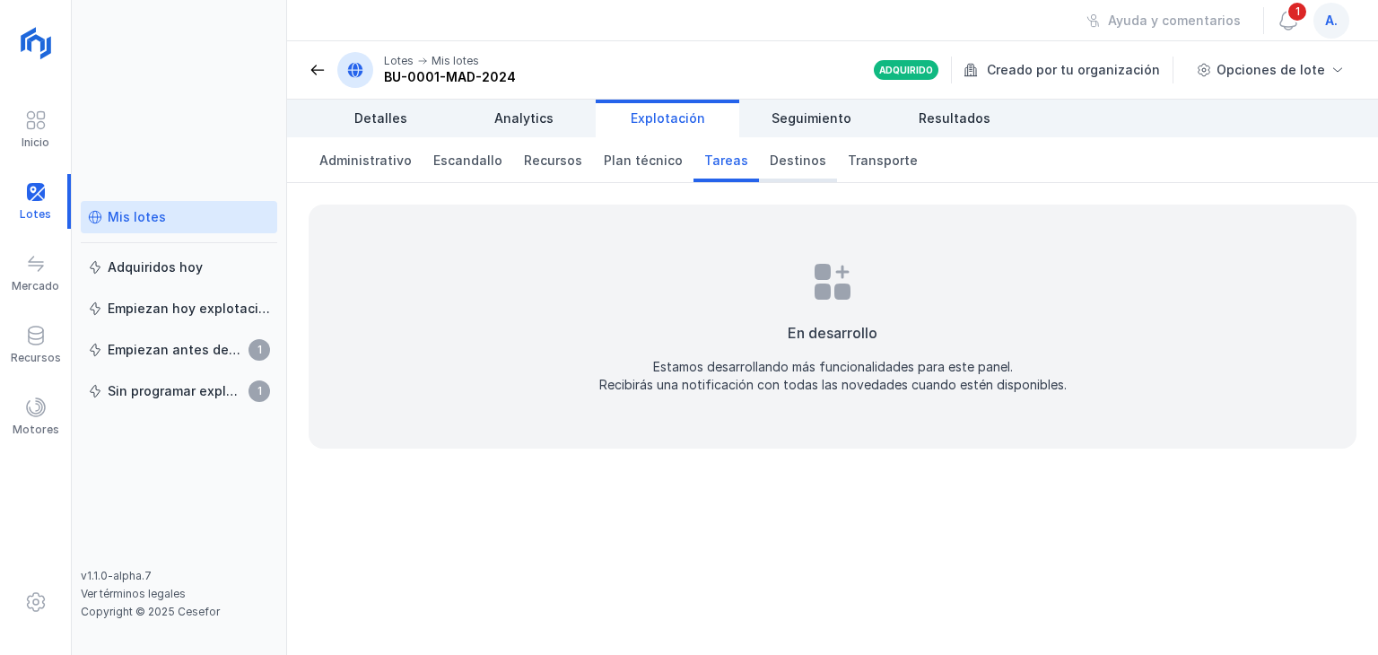
click at [786, 159] on span "Destinos" at bounding box center [798, 161] width 57 height 18
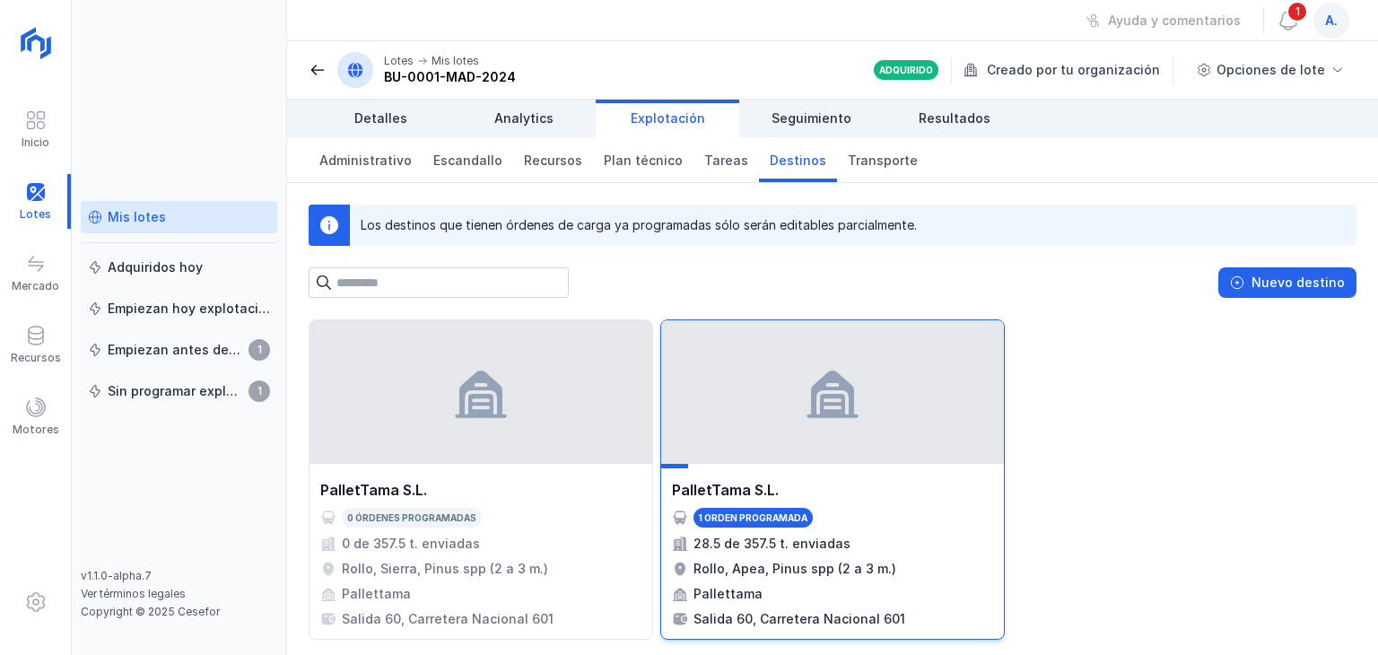
click at [784, 412] on div at bounding box center [832, 392] width 343 height 144
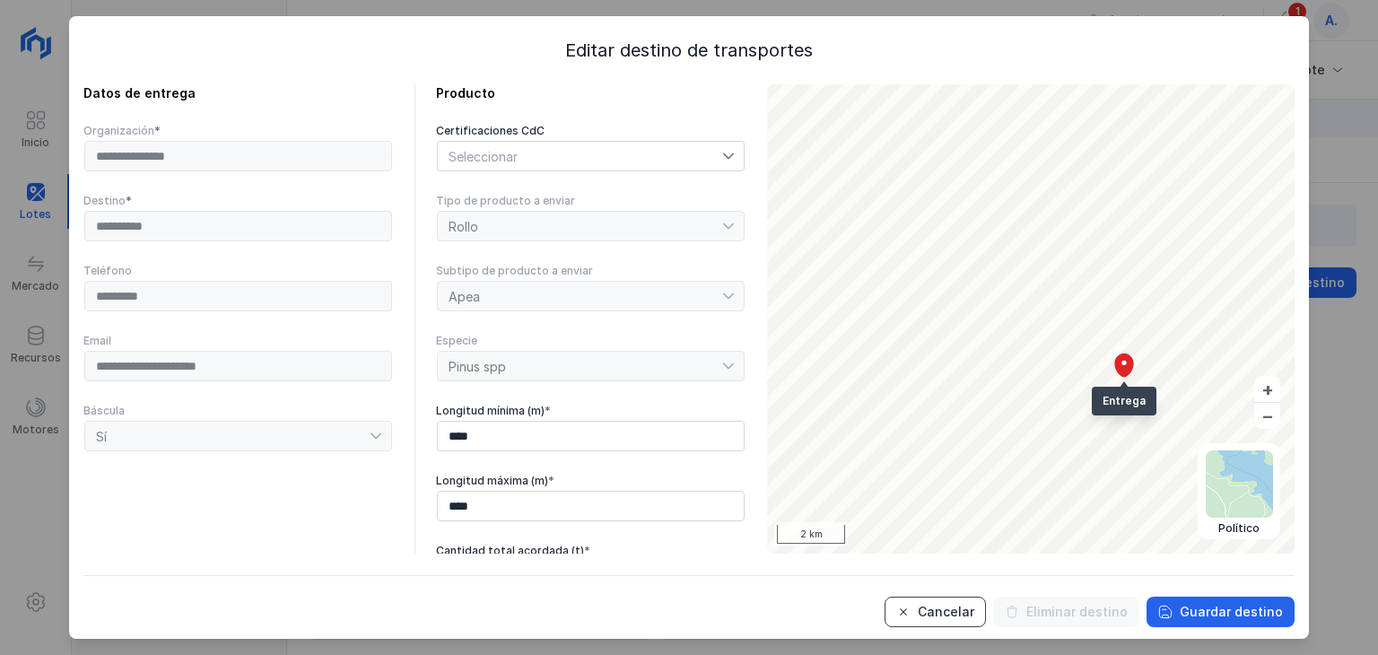
click at [953, 509] on button "Cancelar" at bounding box center [935, 612] width 101 height 31
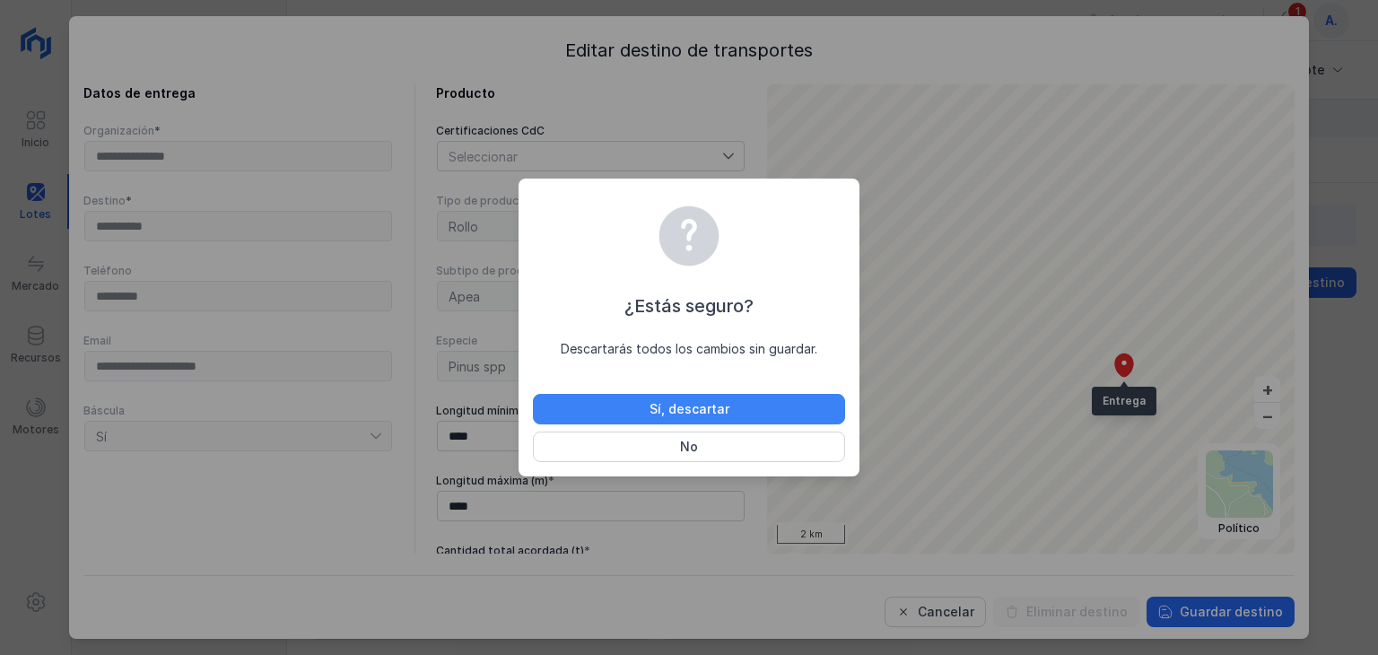
click at [711, 397] on button "Sí, descartar" at bounding box center [689, 409] width 312 height 31
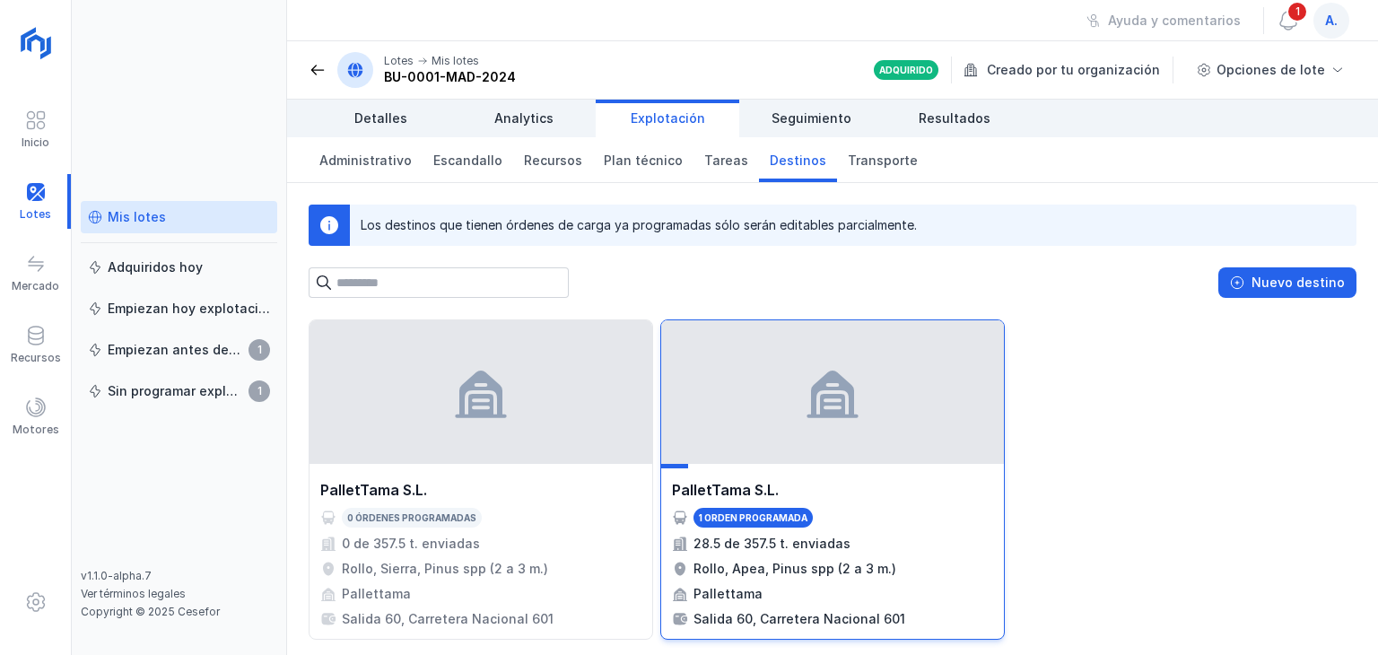
click at [721, 509] on div "1 orden programada" at bounding box center [753, 517] width 109 height 13
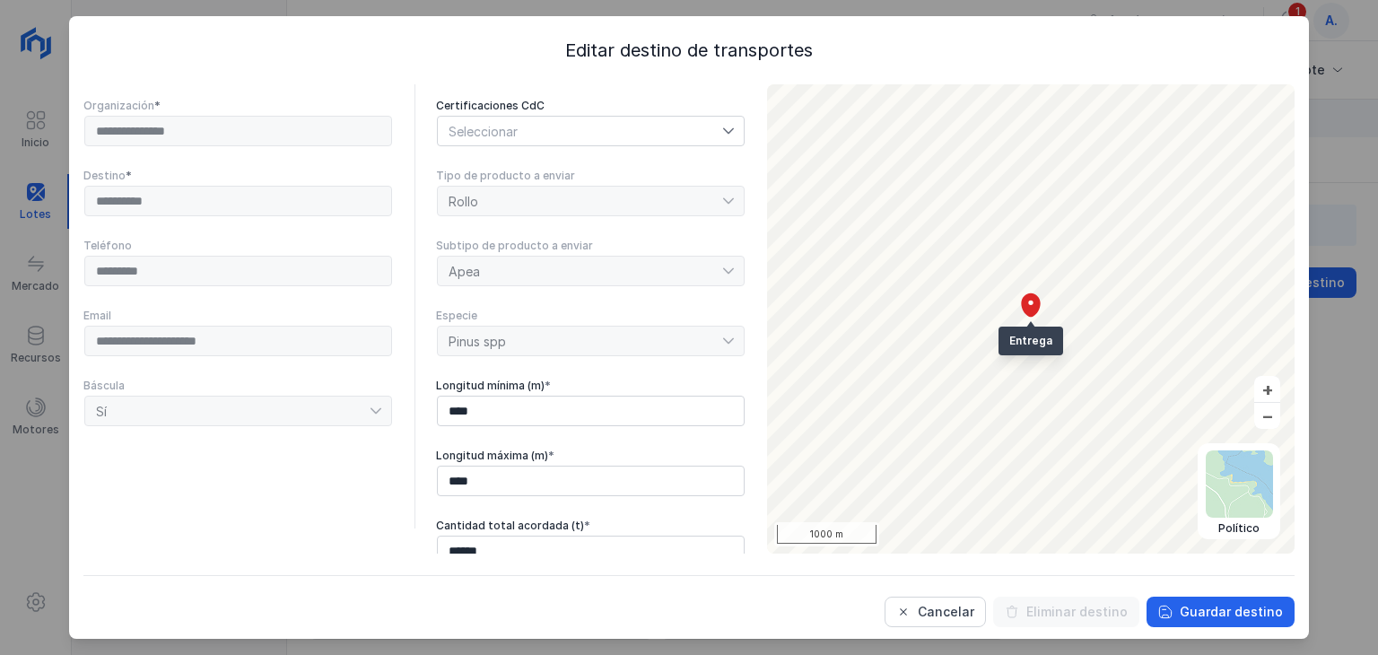
scroll to position [36, 0]
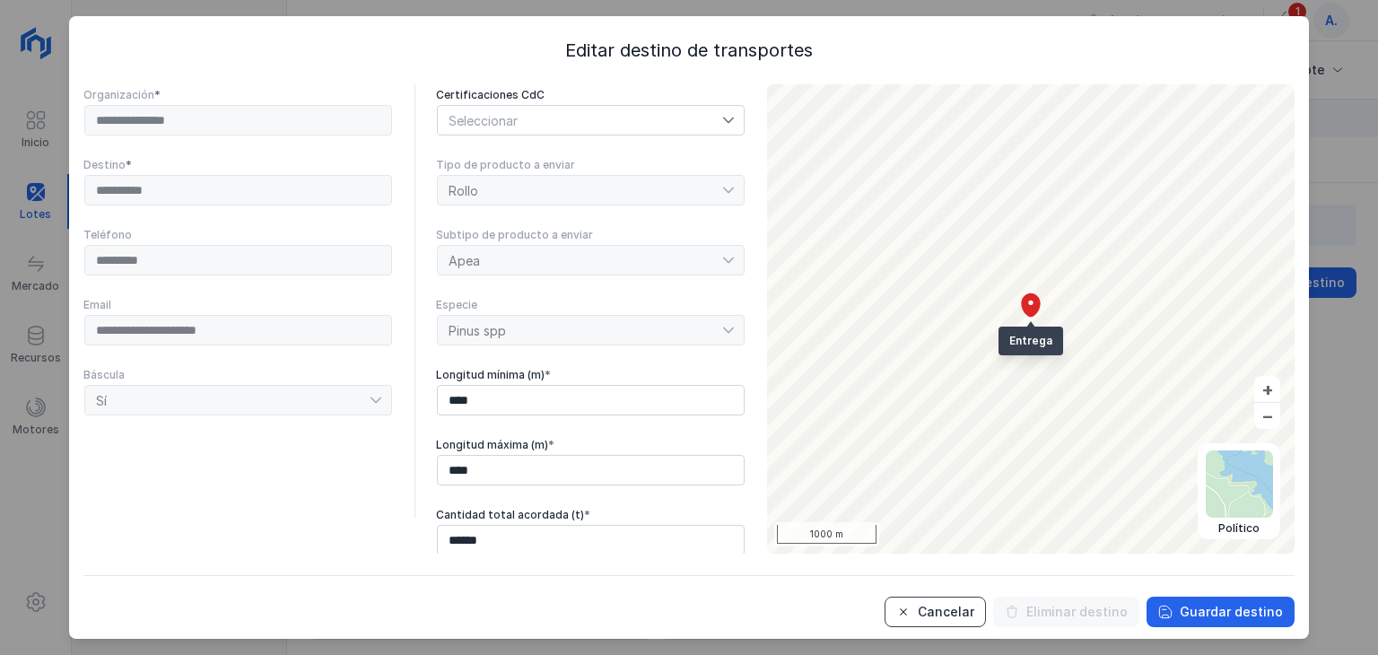
click at [892, 509] on button "Cancelar" at bounding box center [935, 612] width 101 height 31
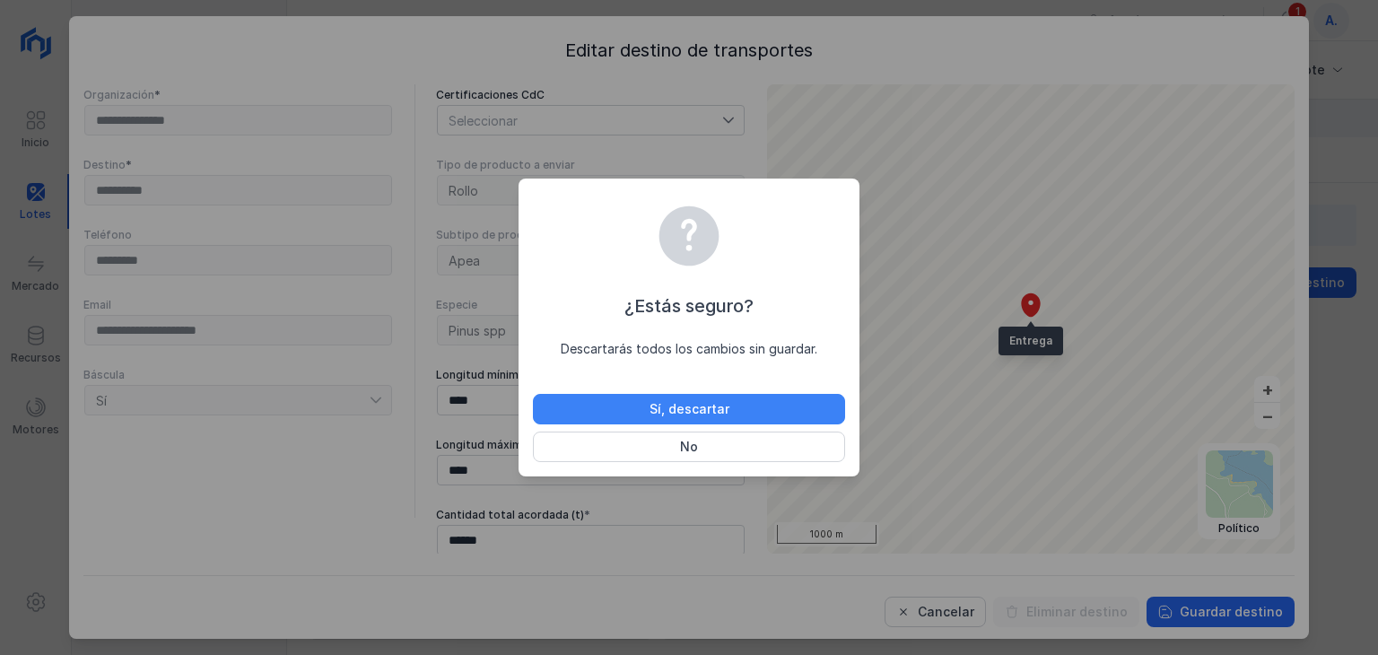
click at [706, 398] on button "Sí, descartar" at bounding box center [689, 409] width 312 height 31
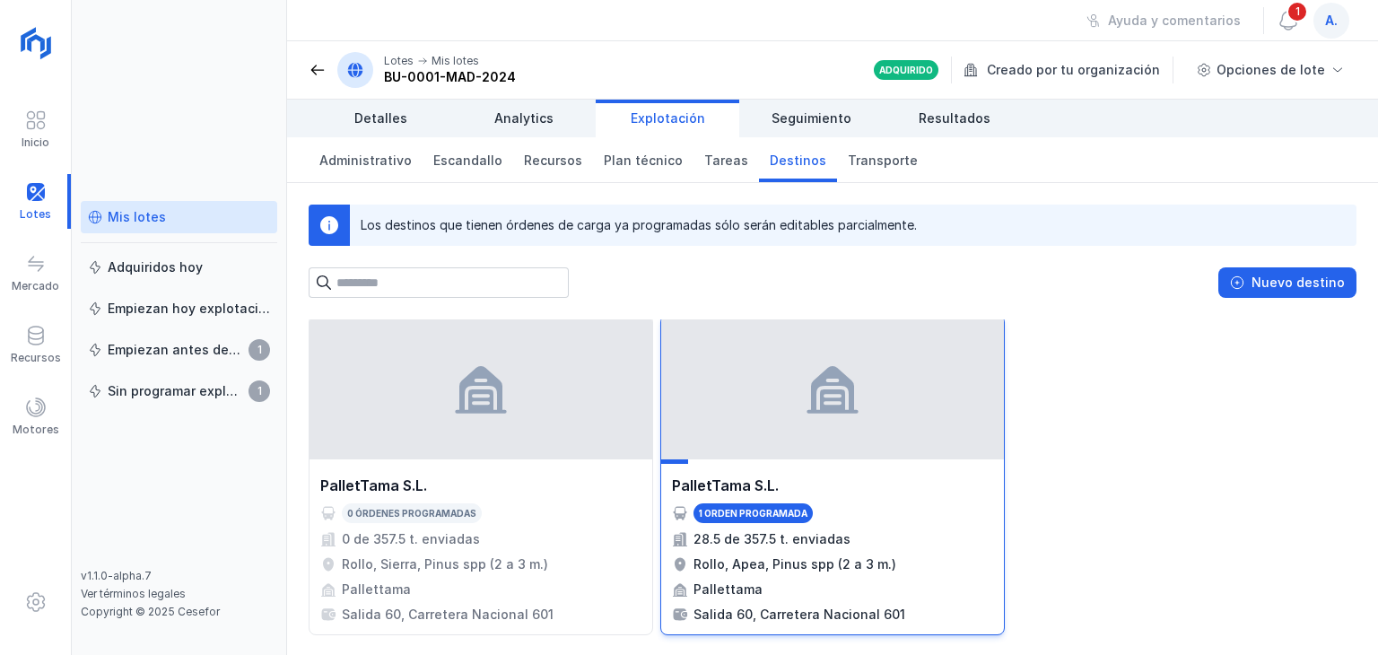
scroll to position [5, 0]
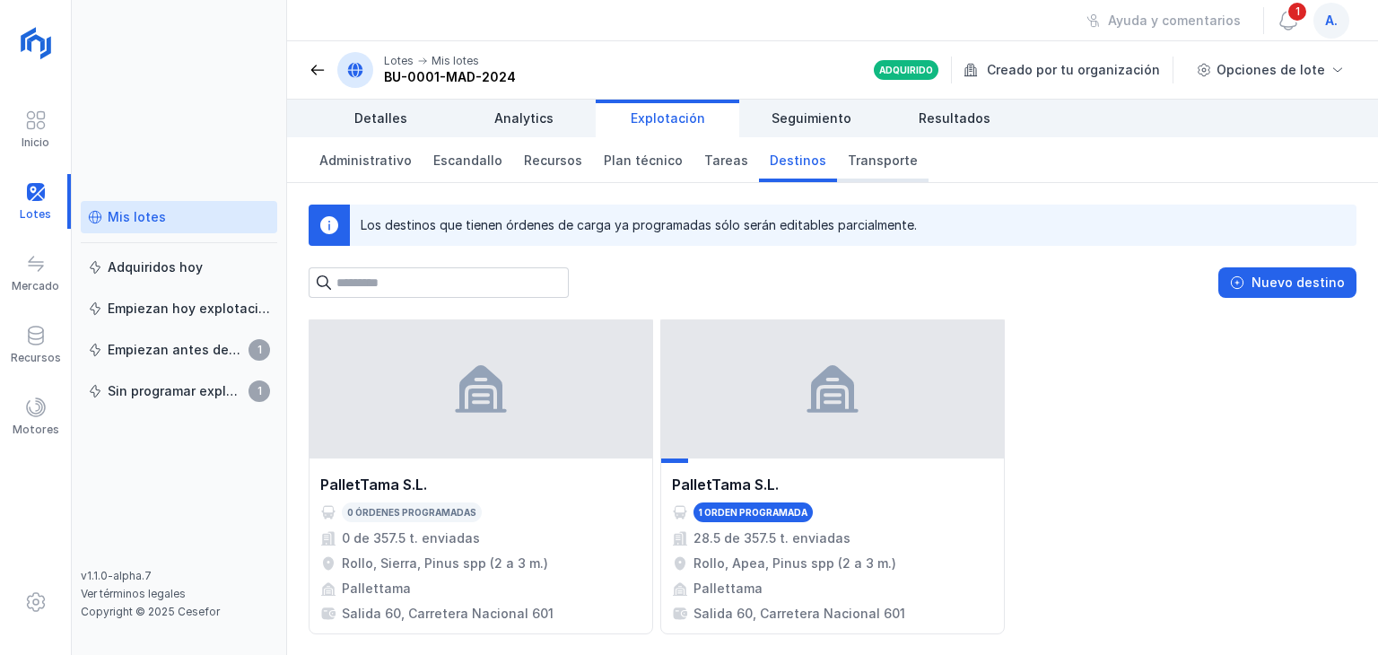
click at [848, 165] on span "Transporte" at bounding box center [883, 161] width 70 height 18
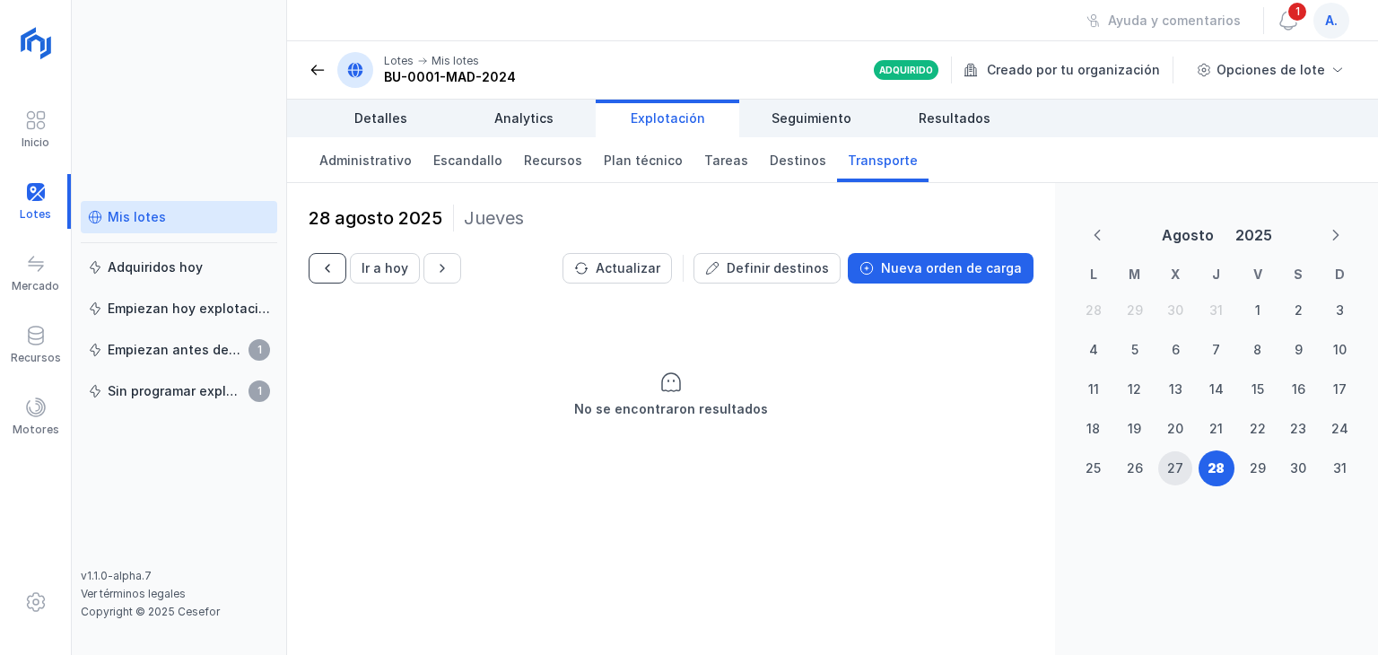
click at [330, 257] on button "button" at bounding box center [328, 268] width 38 height 31
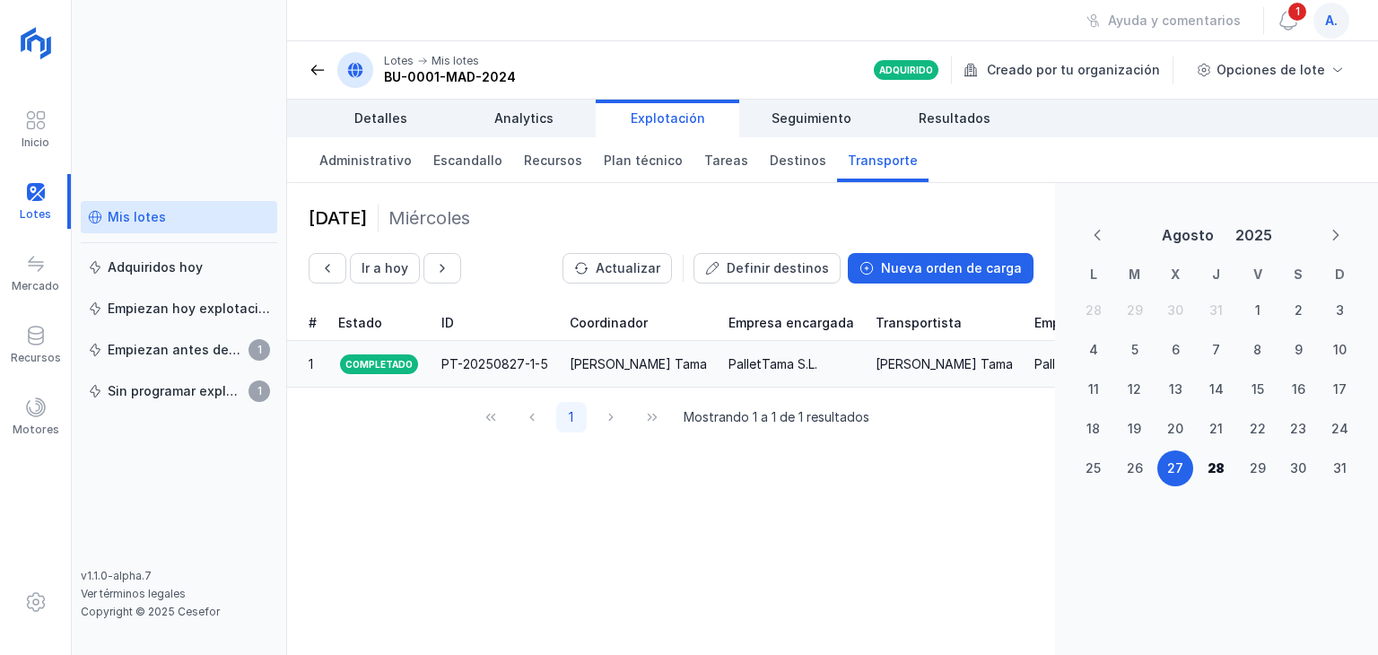
click at [481, 362] on div "PT-20250827-1-5" at bounding box center [494, 364] width 107 height 18
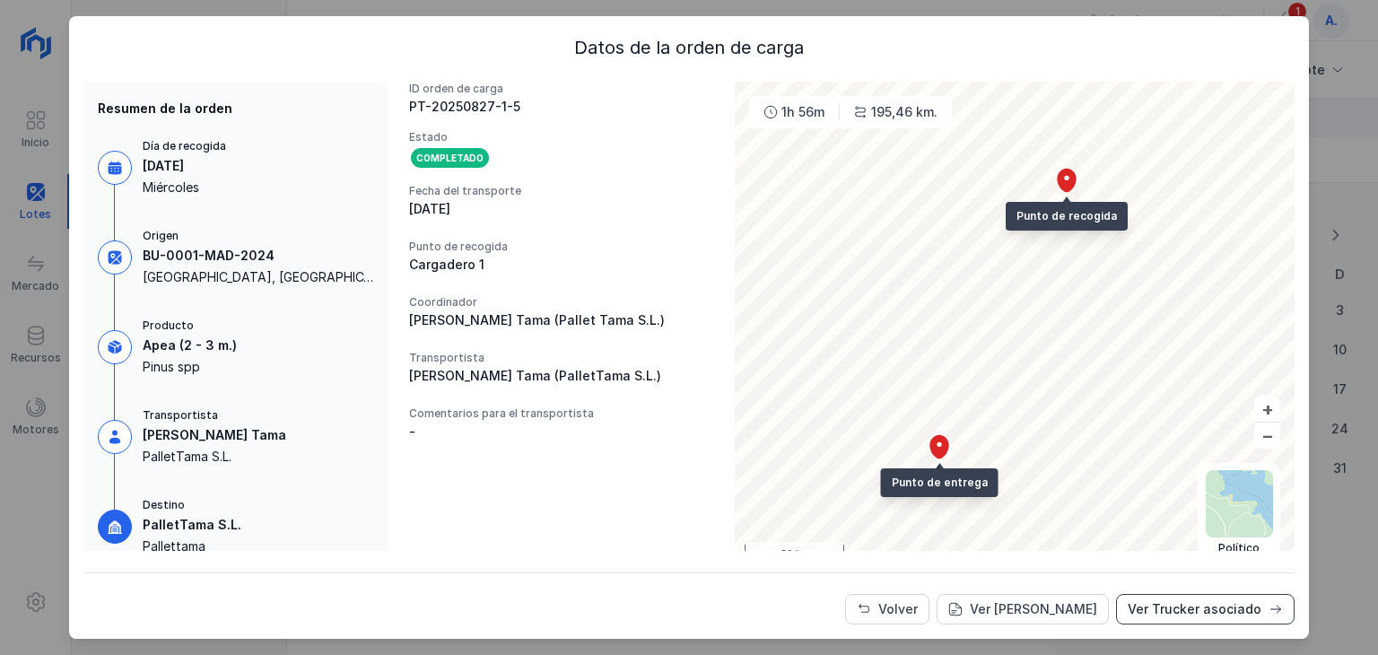
click at [1118, 509] on div "Ver Trucker asociado" at bounding box center [1195, 609] width 134 height 18
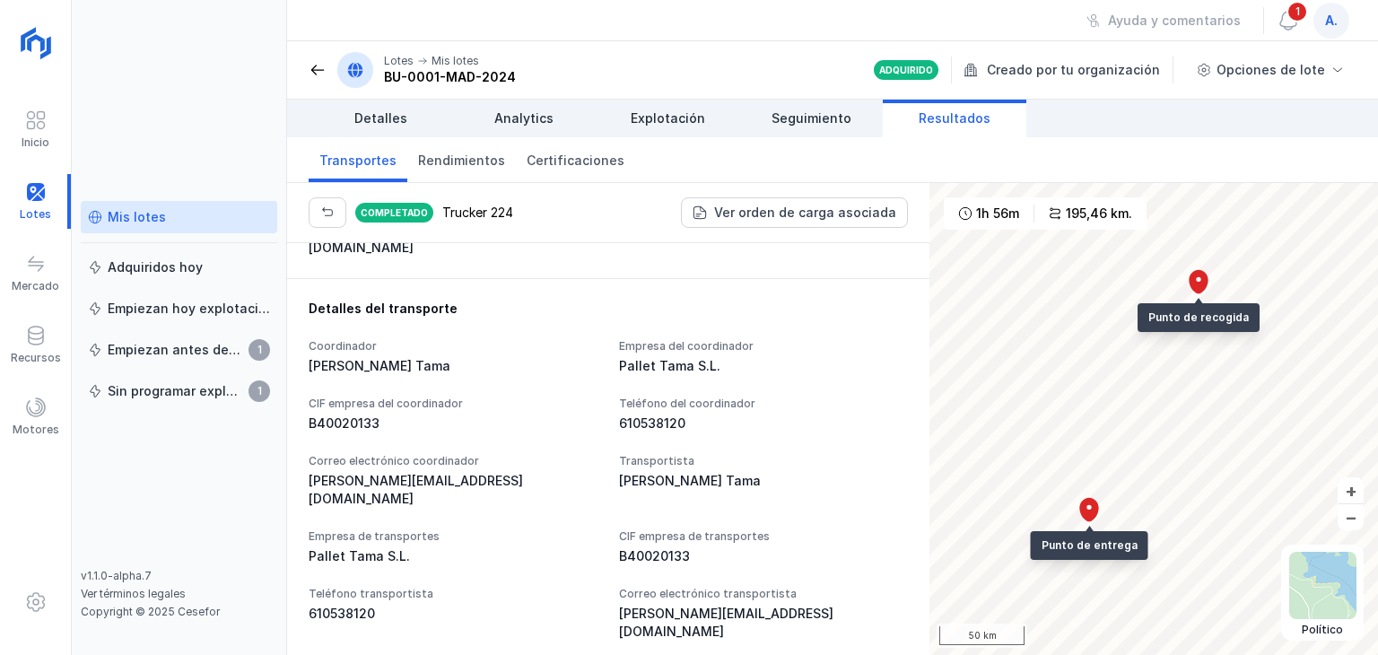
scroll to position [1166, 0]
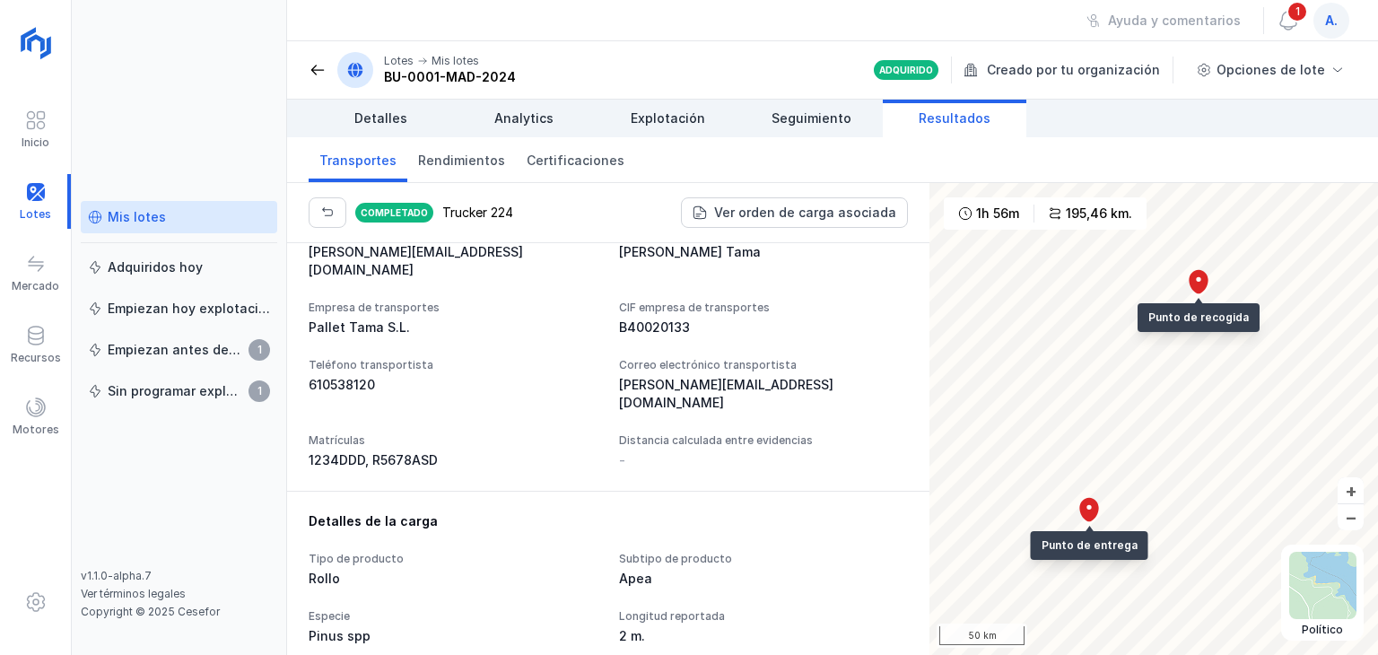
click at [316, 61] on span at bounding box center [318, 70] width 18 height 18
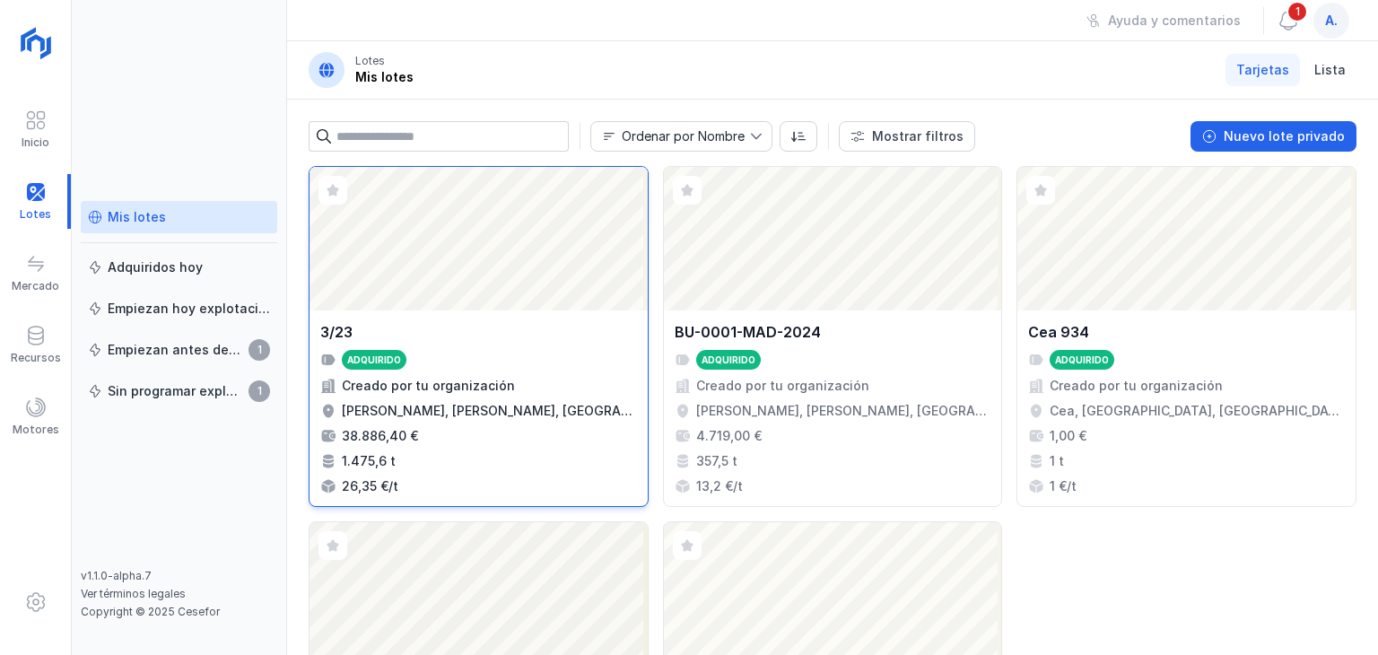
click at [423, 262] on div "Abrir lote" at bounding box center [479, 239] width 338 height 144
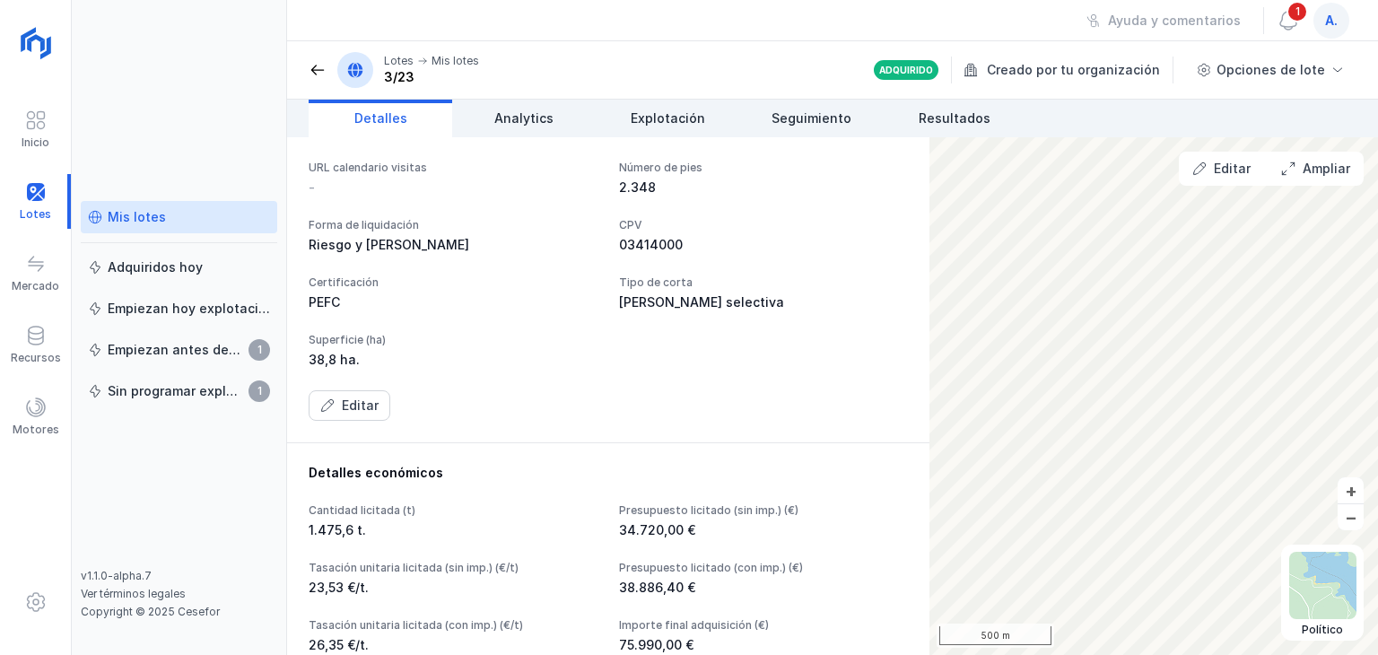
scroll to position [48, 0]
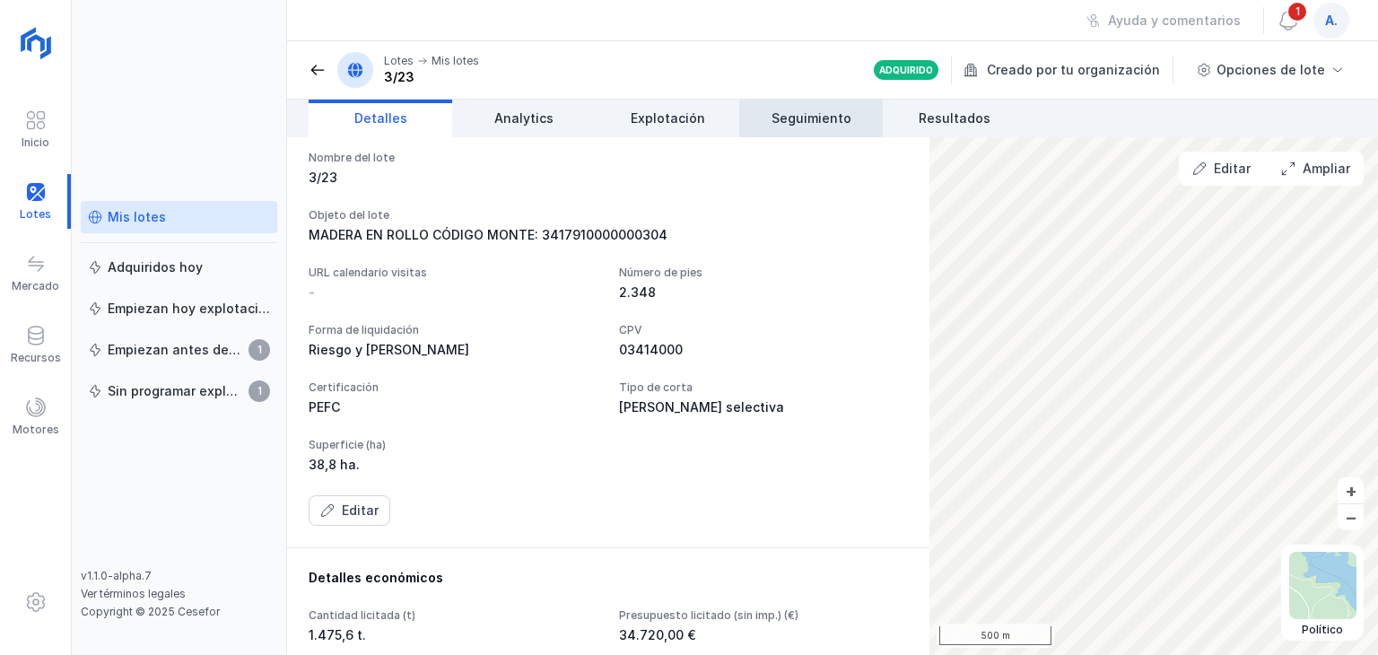
click at [783, 122] on span "Seguimiento" at bounding box center [812, 118] width 80 height 18
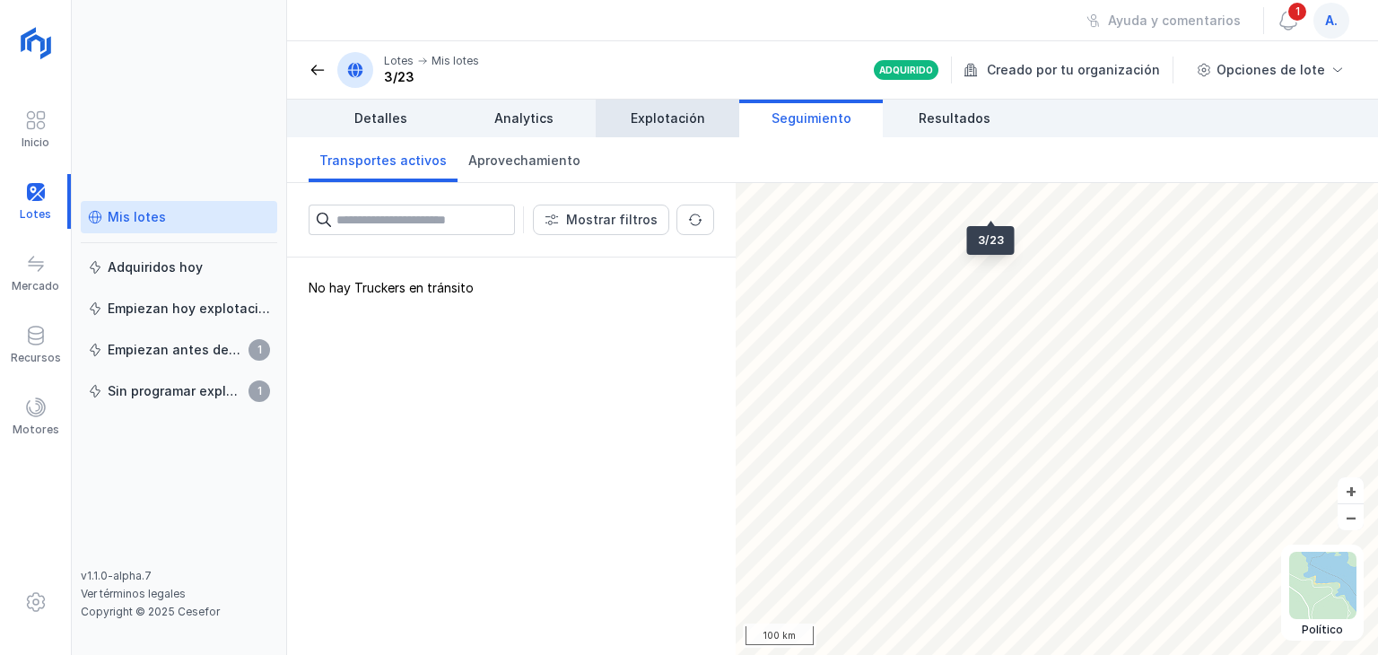
click at [676, 122] on span "Explotación" at bounding box center [668, 118] width 74 height 18
